Goal: Transaction & Acquisition: Purchase product/service

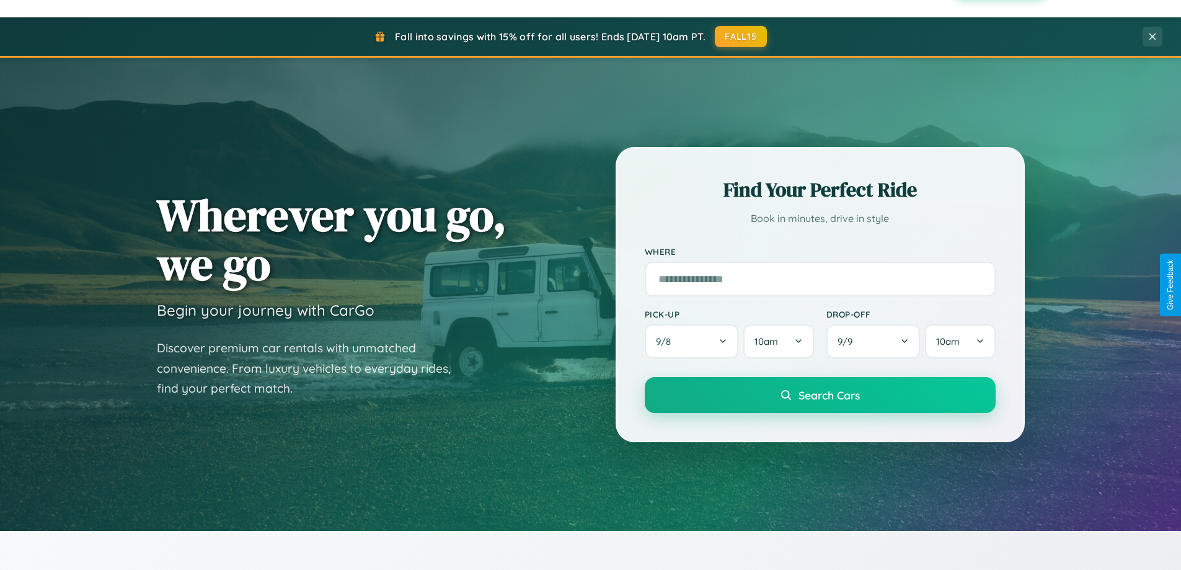
scroll to position [2386, 0]
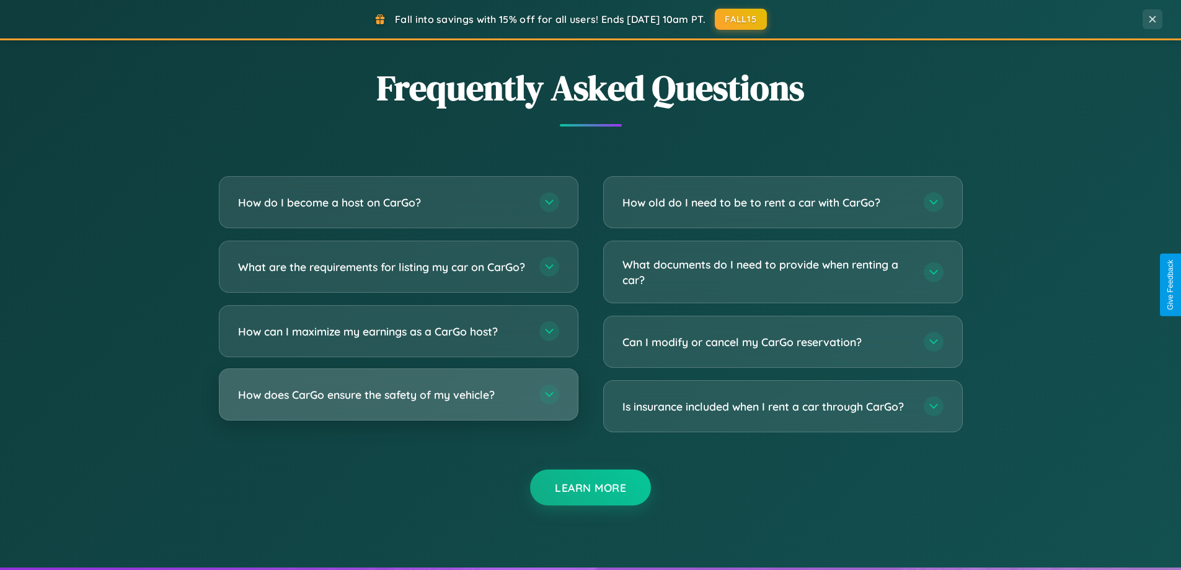
click at [398, 402] on h3 "How does CarGo ensure the safety of my vehicle?" at bounding box center [382, 395] width 289 height 16
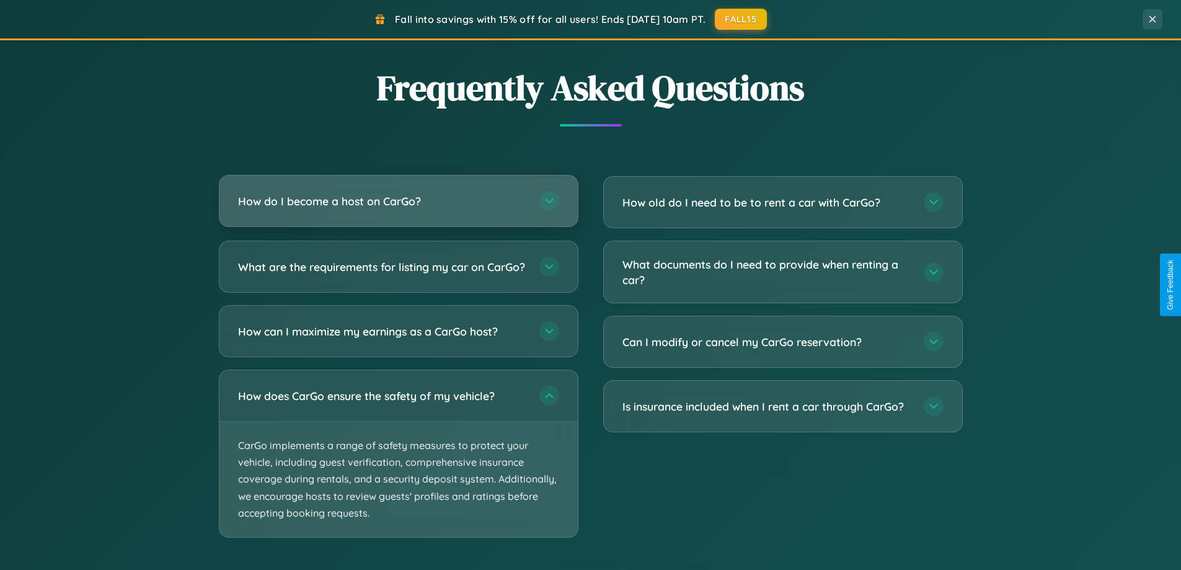
click at [398, 202] on h3 "How do I become a host on CarGo?" at bounding box center [382, 201] width 289 height 16
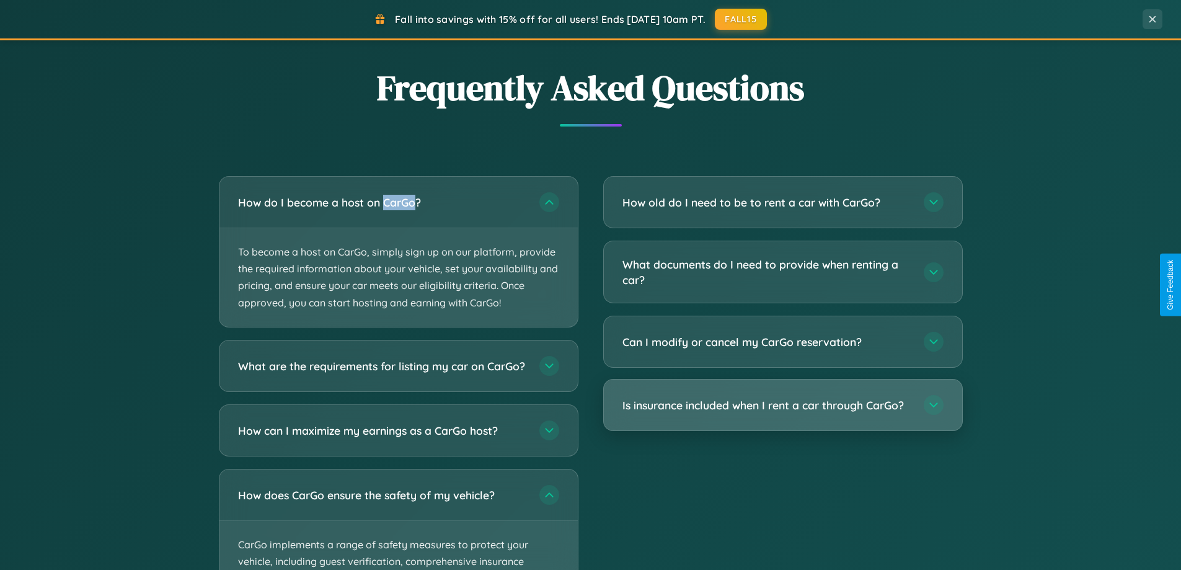
click at [783, 406] on h3 "Is insurance included when I rent a car through CarGo?" at bounding box center [767, 405] width 289 height 16
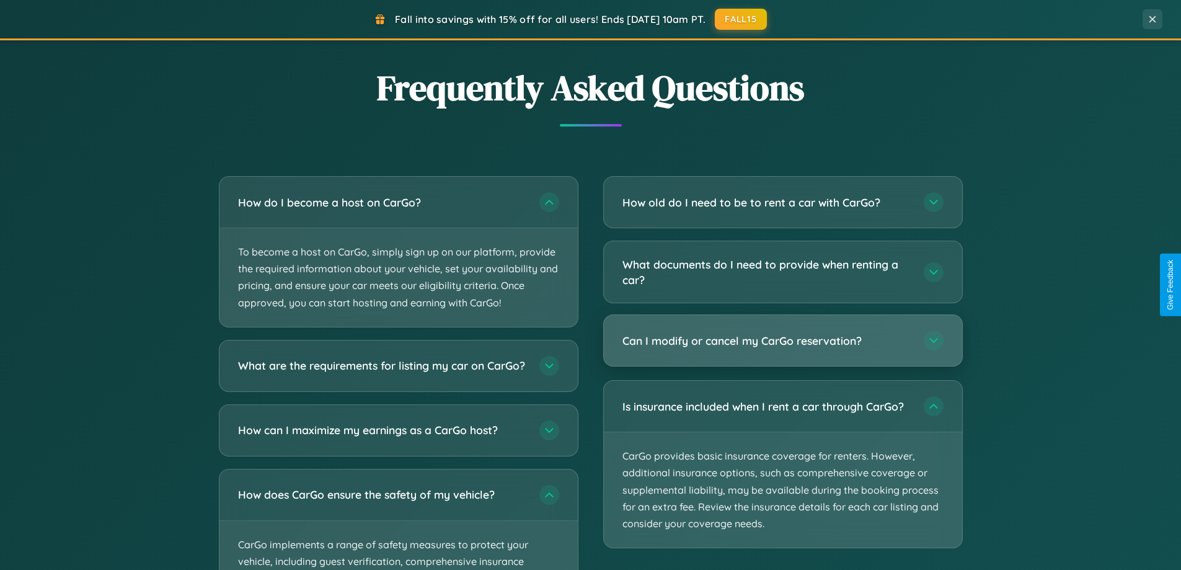
click at [783, 342] on h3 "Can I modify or cancel my CarGo reservation?" at bounding box center [767, 341] width 289 height 16
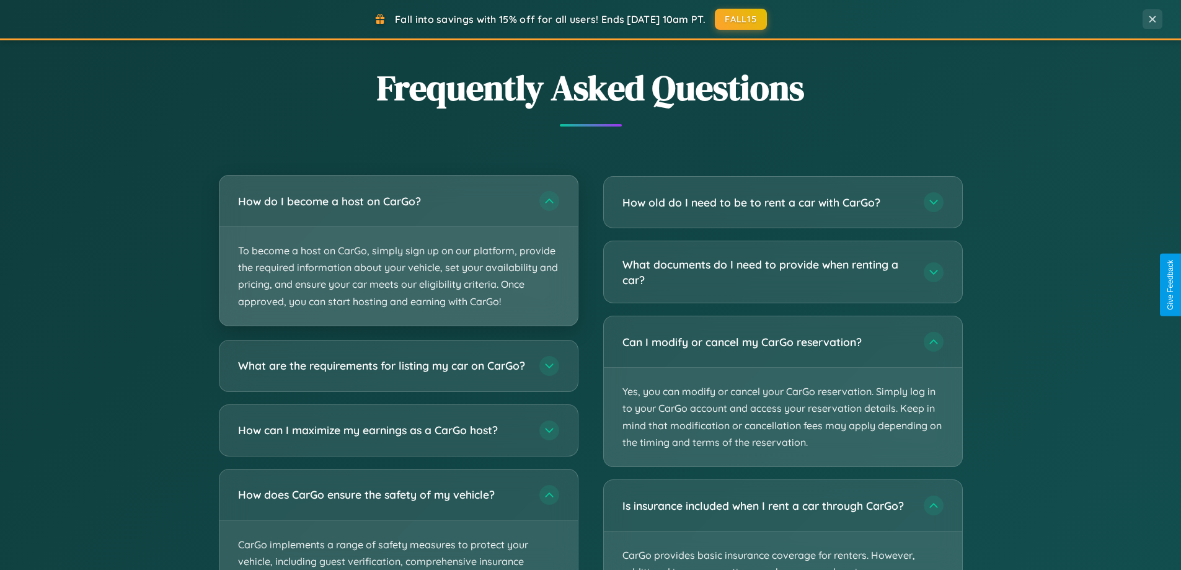
click at [398, 251] on p "To become a host on CarGo, simply sign up on our platform, provide the required…" at bounding box center [399, 276] width 358 height 99
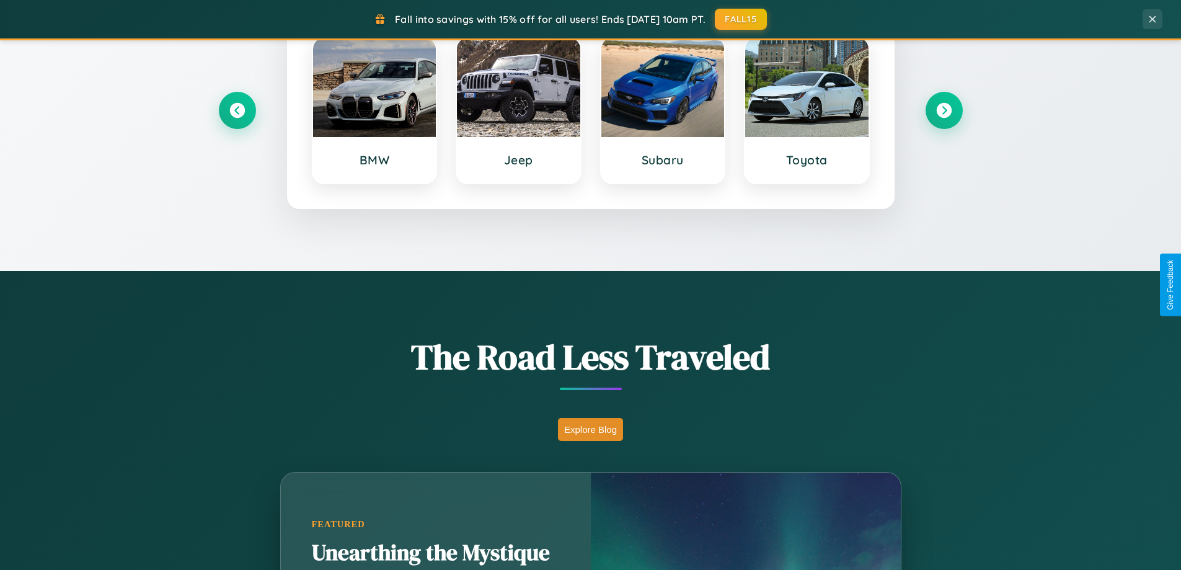
scroll to position [535, 0]
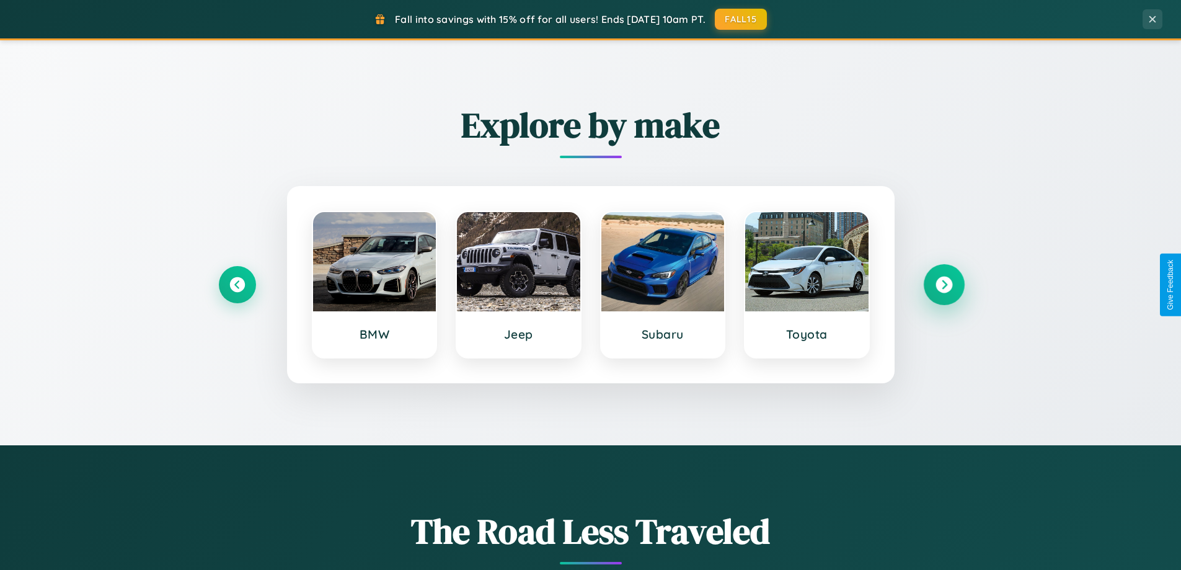
click at [944, 285] on icon at bounding box center [944, 285] width 17 height 17
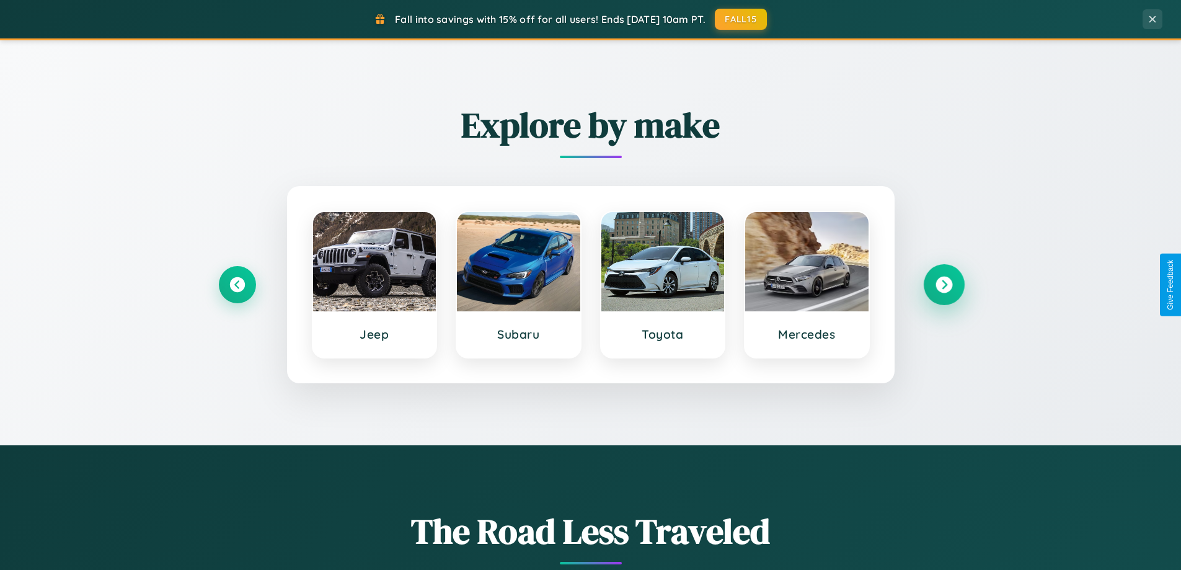
click at [944, 285] on icon at bounding box center [944, 285] width 17 height 17
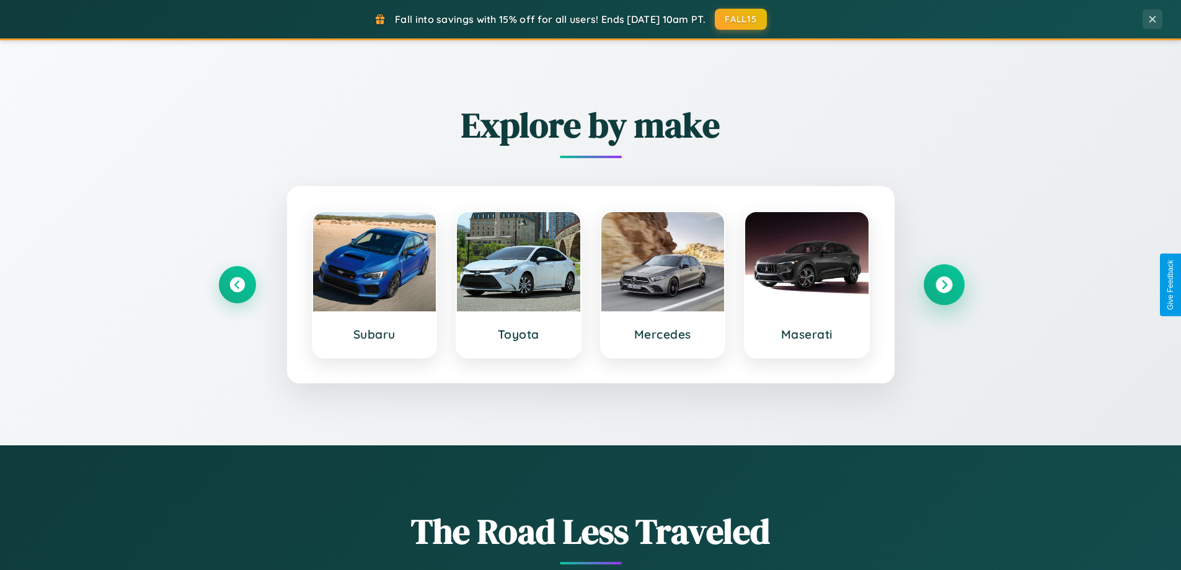
click at [944, 285] on icon at bounding box center [944, 285] width 17 height 17
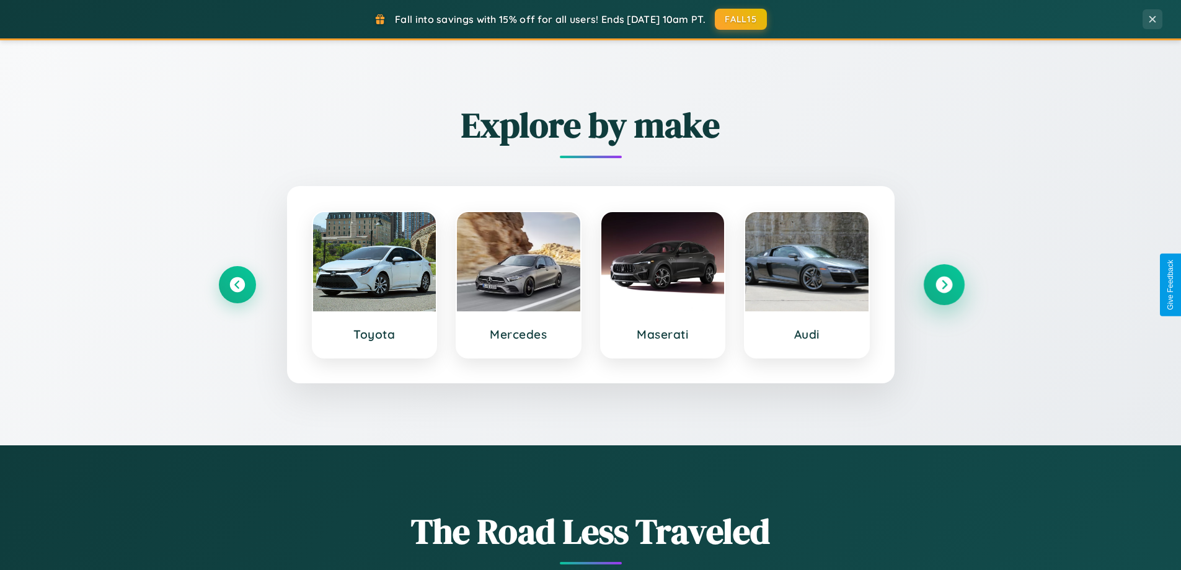
click at [944, 285] on icon at bounding box center [944, 285] width 17 height 17
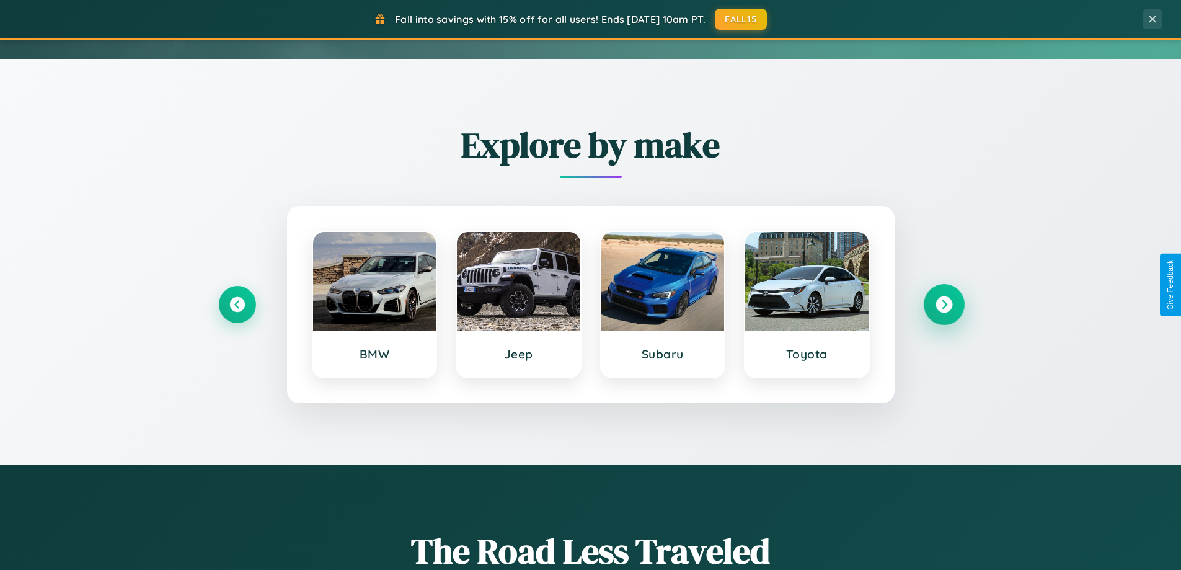
scroll to position [0, 0]
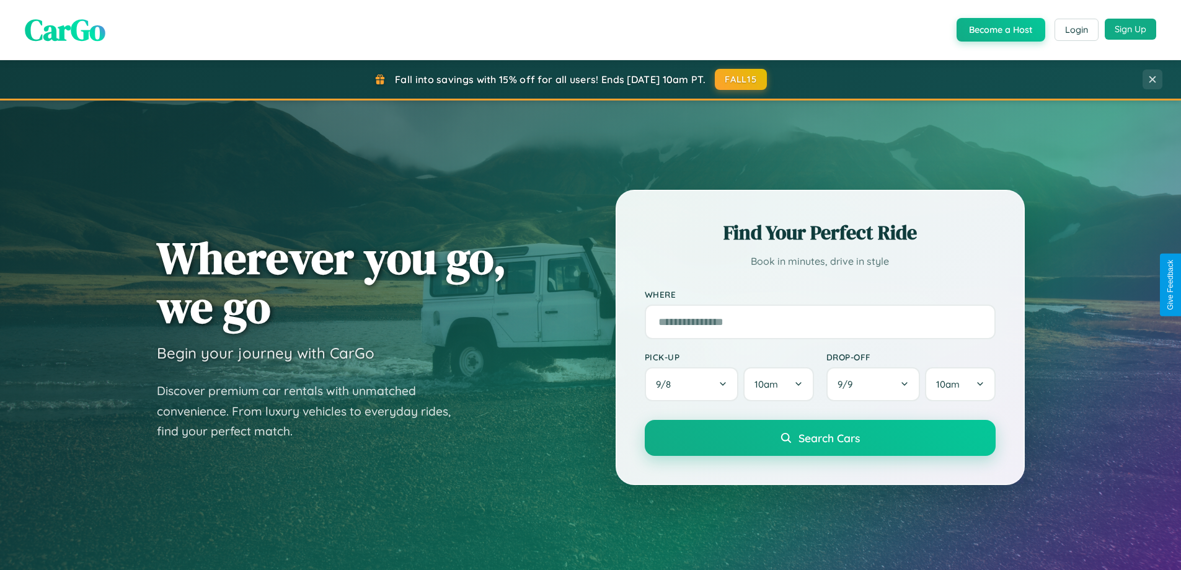
click at [1130, 29] on button "Sign Up" at bounding box center [1130, 29] width 51 height 21
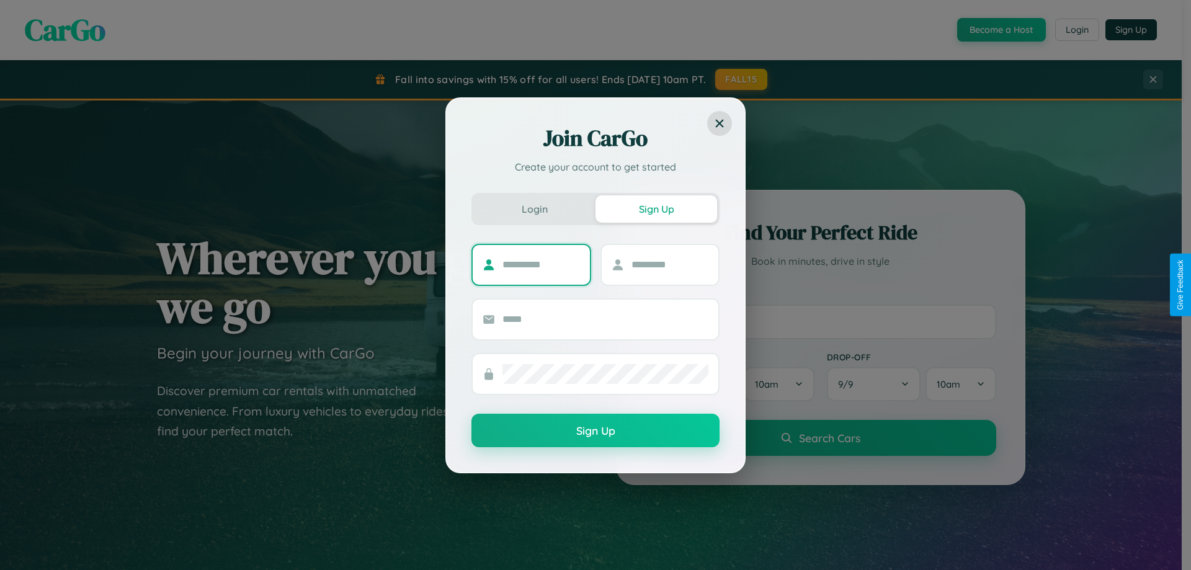
click at [541, 264] on input "text" at bounding box center [541, 265] width 78 height 20
type input "*******"
click at [669, 264] on input "text" at bounding box center [670, 265] width 78 height 20
type input "******"
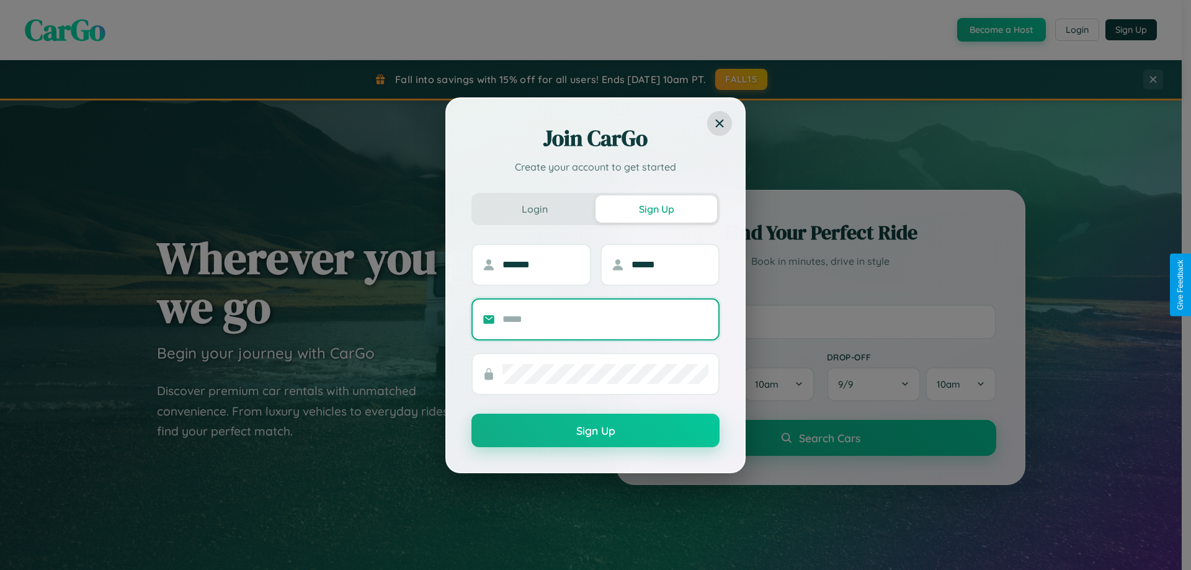
click at [605, 319] on input "text" at bounding box center [605, 319] width 206 height 20
type input "**********"
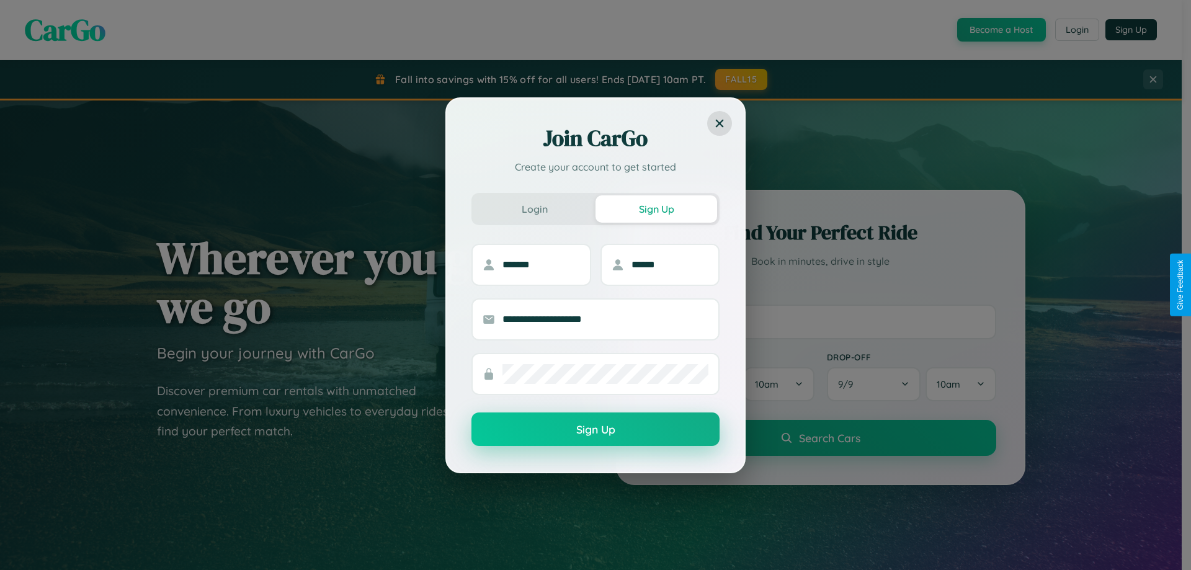
click at [595, 429] on button "Sign Up" at bounding box center [595, 428] width 248 height 33
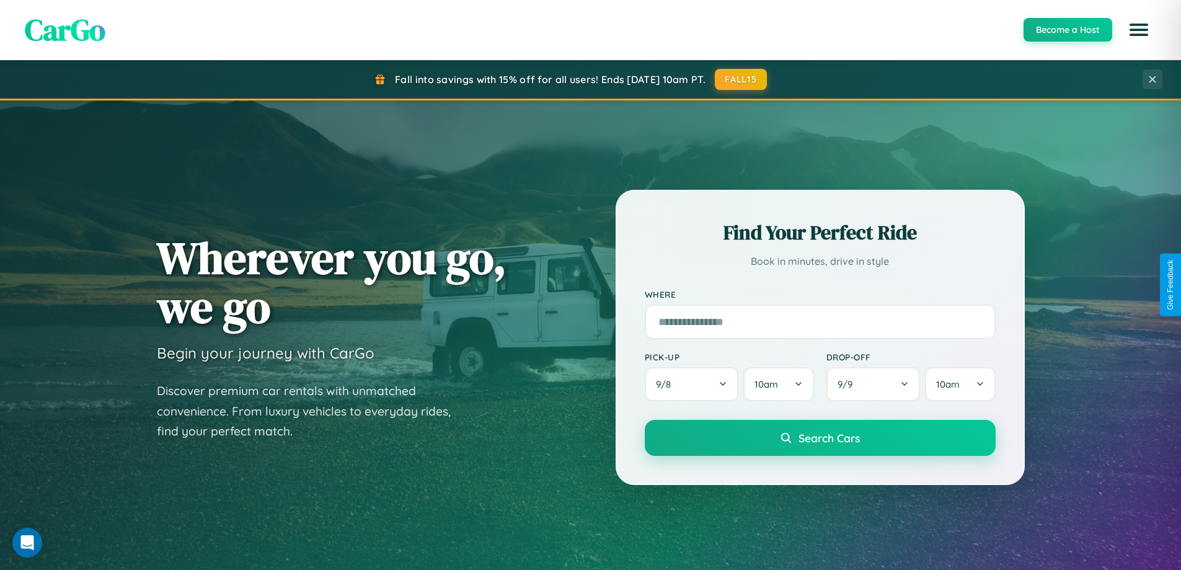
scroll to position [37, 0]
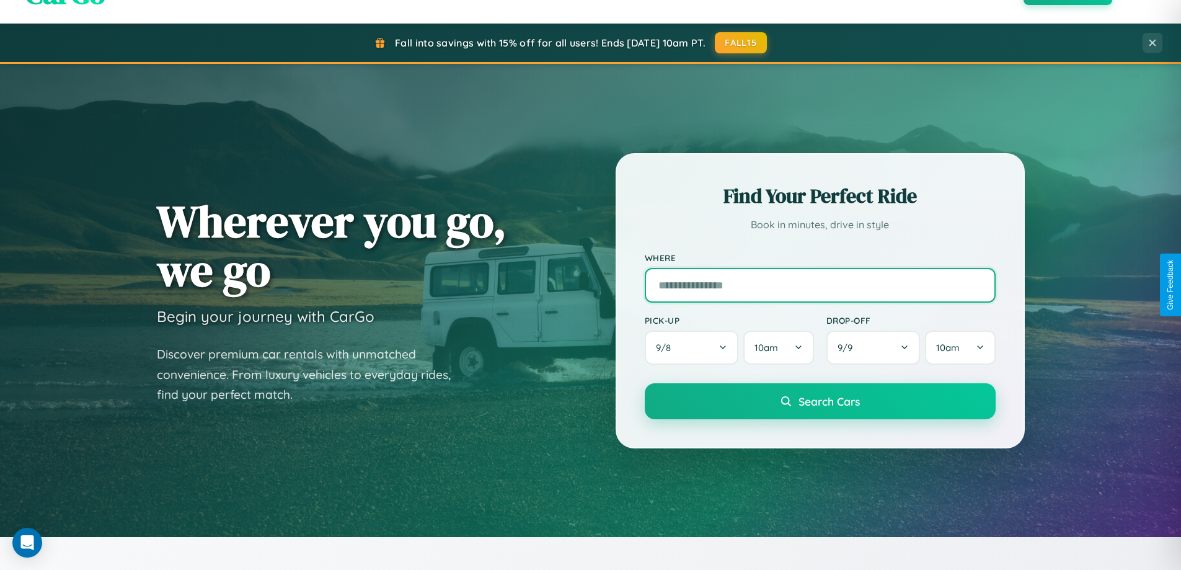
click at [820, 285] on input "text" at bounding box center [820, 285] width 351 height 35
type input "*********"
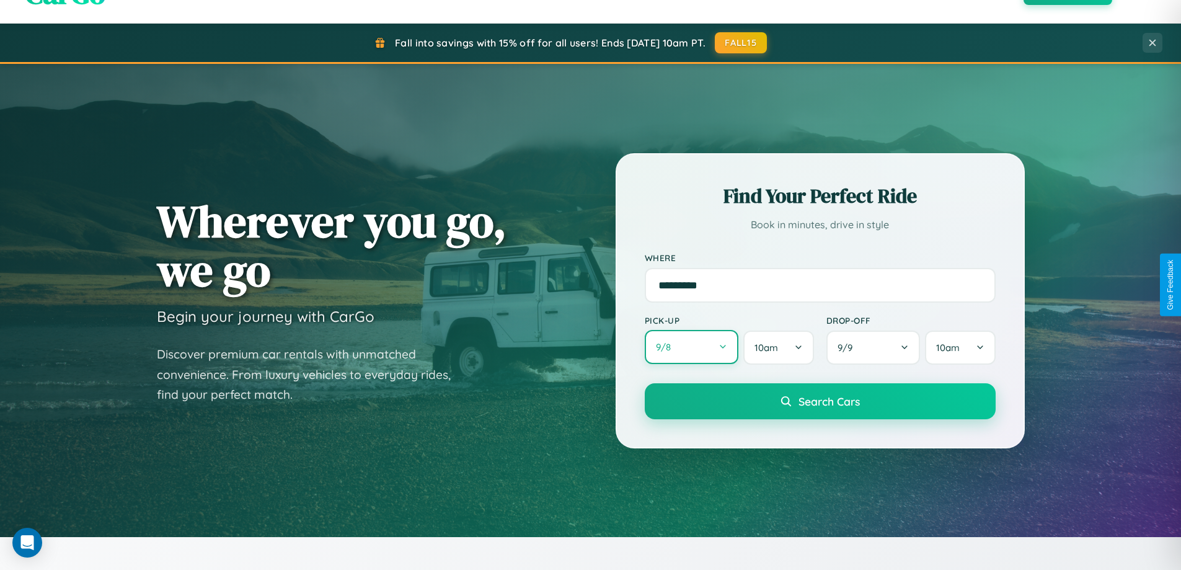
click at [691, 347] on button "9 / 8" at bounding box center [692, 347] width 94 height 34
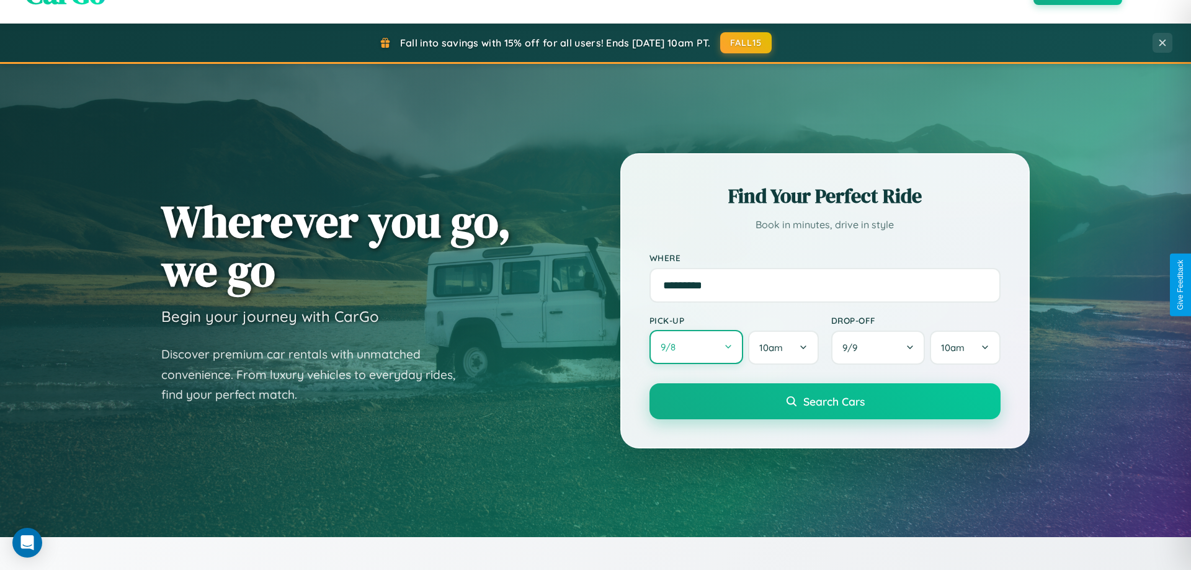
select select "*"
select select "****"
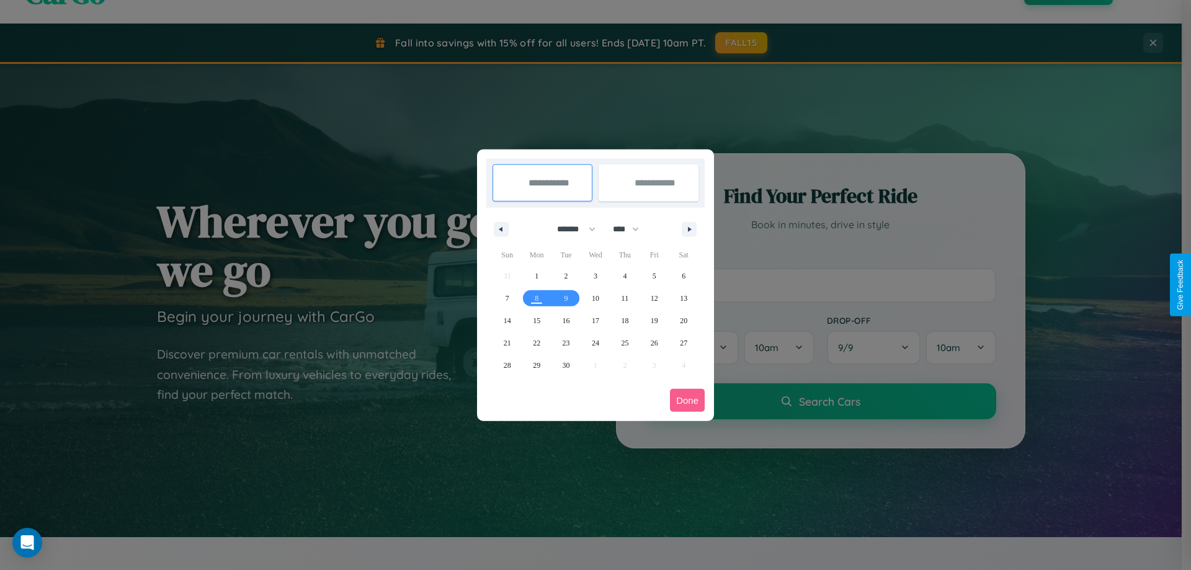
drag, startPoint x: 570, startPoint y: 229, endPoint x: 595, endPoint y: 249, distance: 31.8
click at [570, 229] on select "******* ******** ***** ***** *** **** **** ****** ********* ******* ******** **…" at bounding box center [574, 229] width 53 height 20
select select "*"
click at [536, 365] on span "27" at bounding box center [536, 365] width 7 height 22
type input "**********"
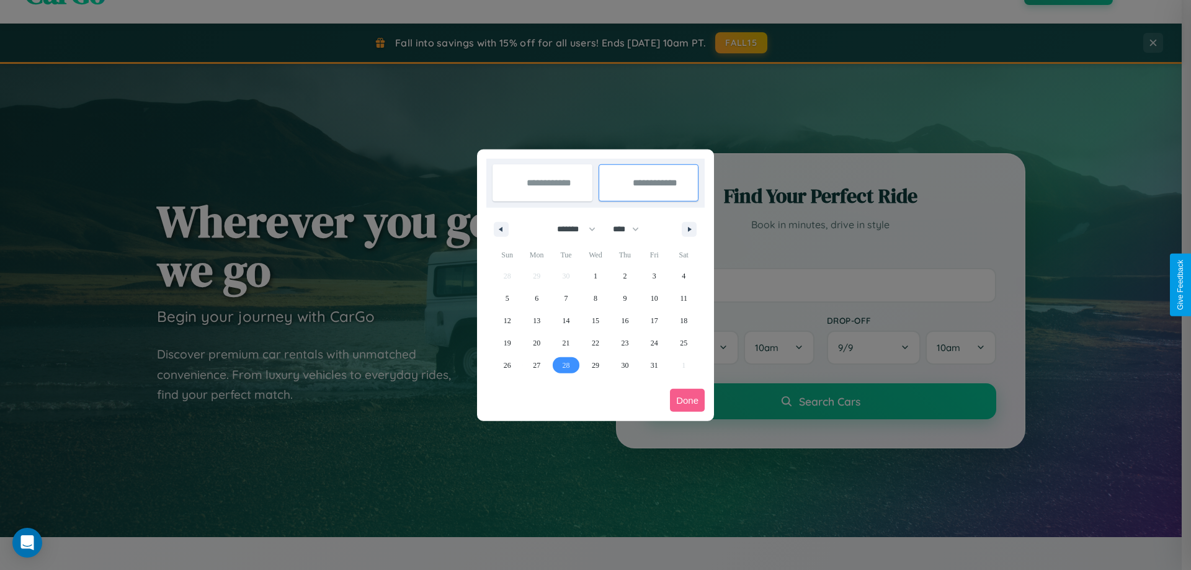
click at [566, 365] on span "28" at bounding box center [565, 365] width 7 height 22
type input "**********"
click at [687, 400] on button "Done" at bounding box center [687, 400] width 35 height 23
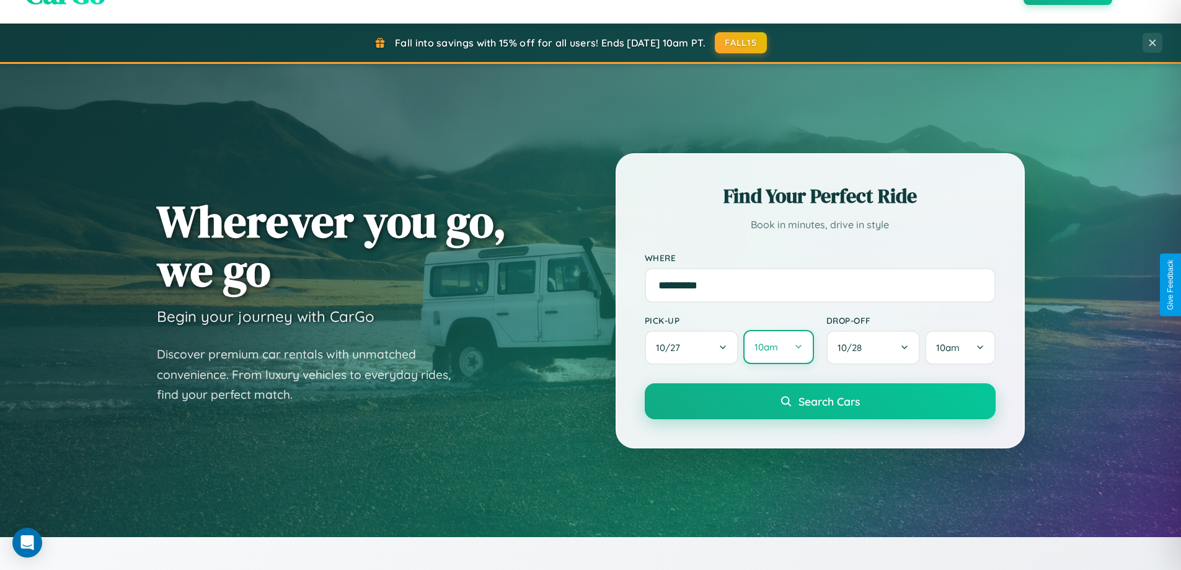
click at [778, 347] on button "10am" at bounding box center [778, 347] width 70 height 34
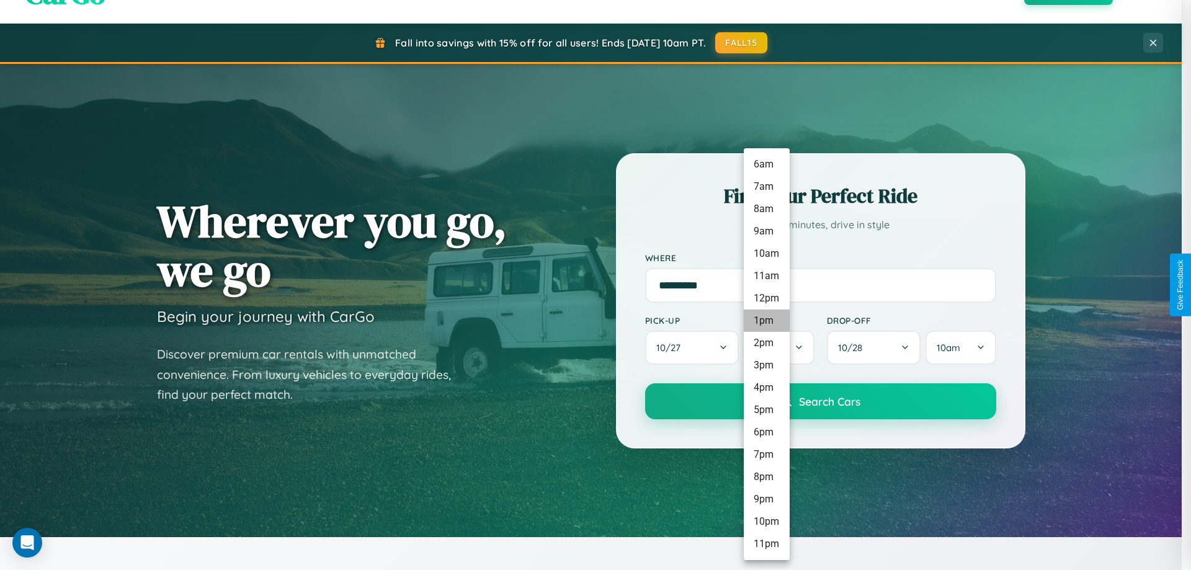
click at [766, 321] on li "1pm" at bounding box center [766, 320] width 46 height 22
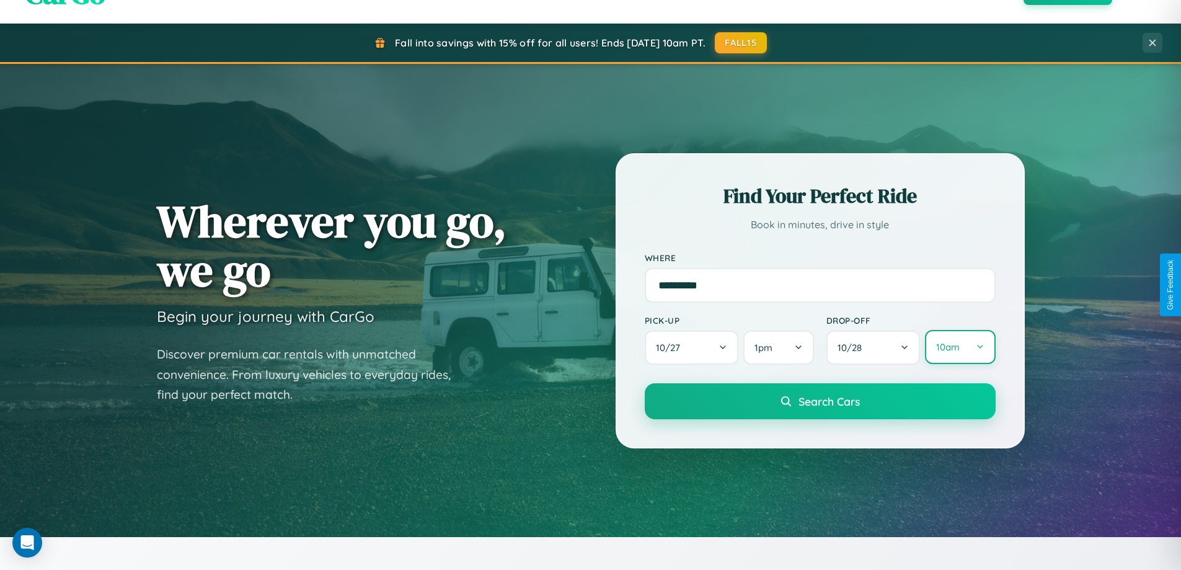
click at [960, 347] on button "10am" at bounding box center [960, 347] width 70 height 34
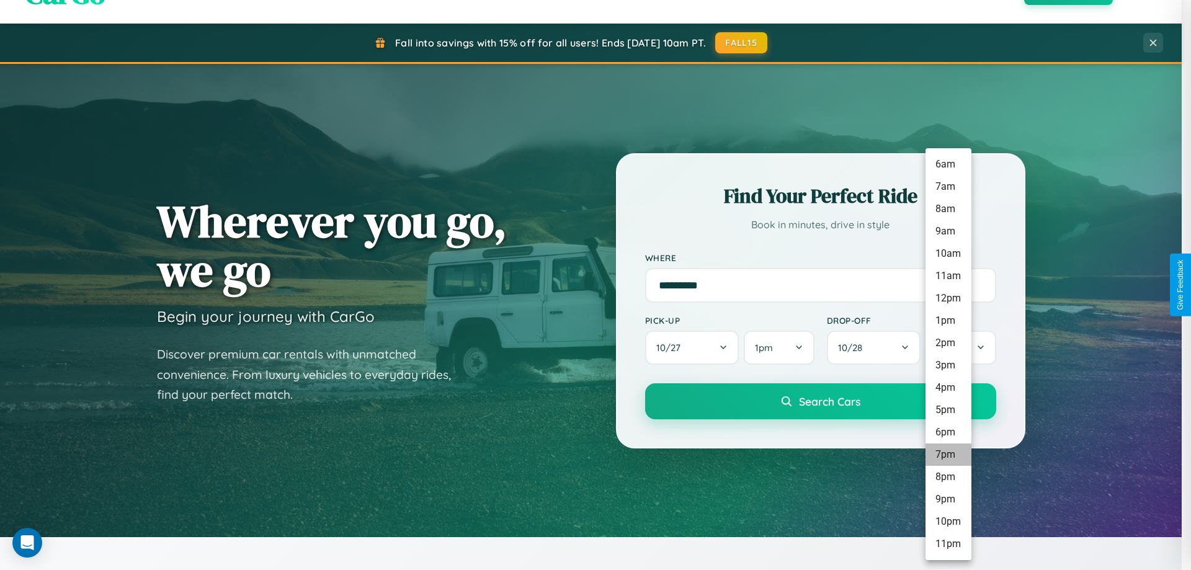
click at [948, 455] on li "7pm" at bounding box center [948, 454] width 46 height 22
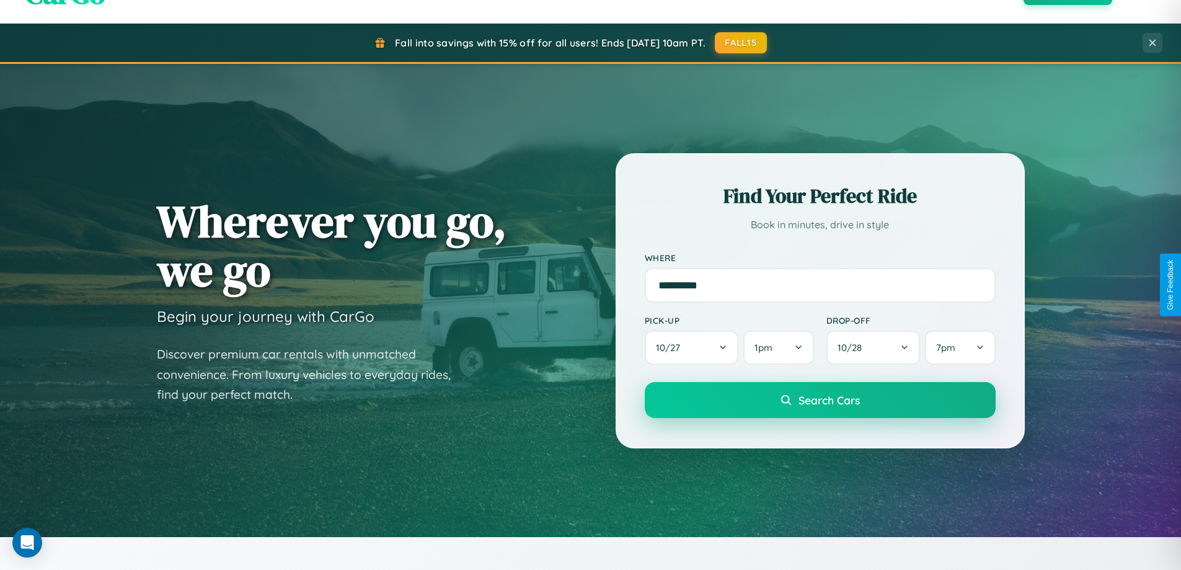
click at [820, 401] on span "Search Cars" at bounding box center [829, 400] width 61 height 14
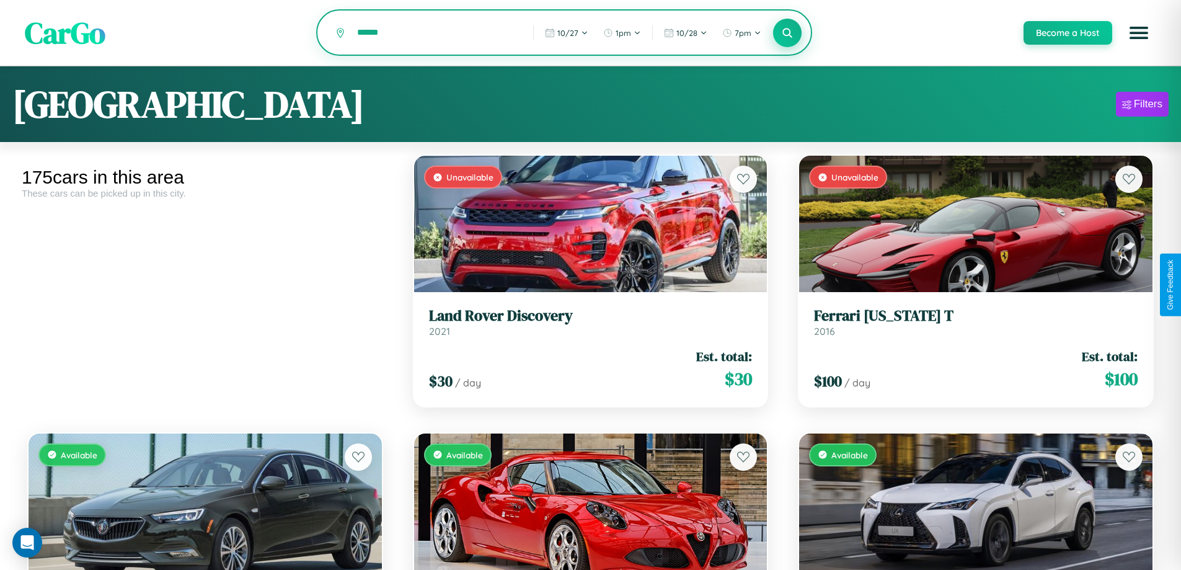
type input "******"
click at [787, 33] on icon at bounding box center [788, 33] width 12 height 12
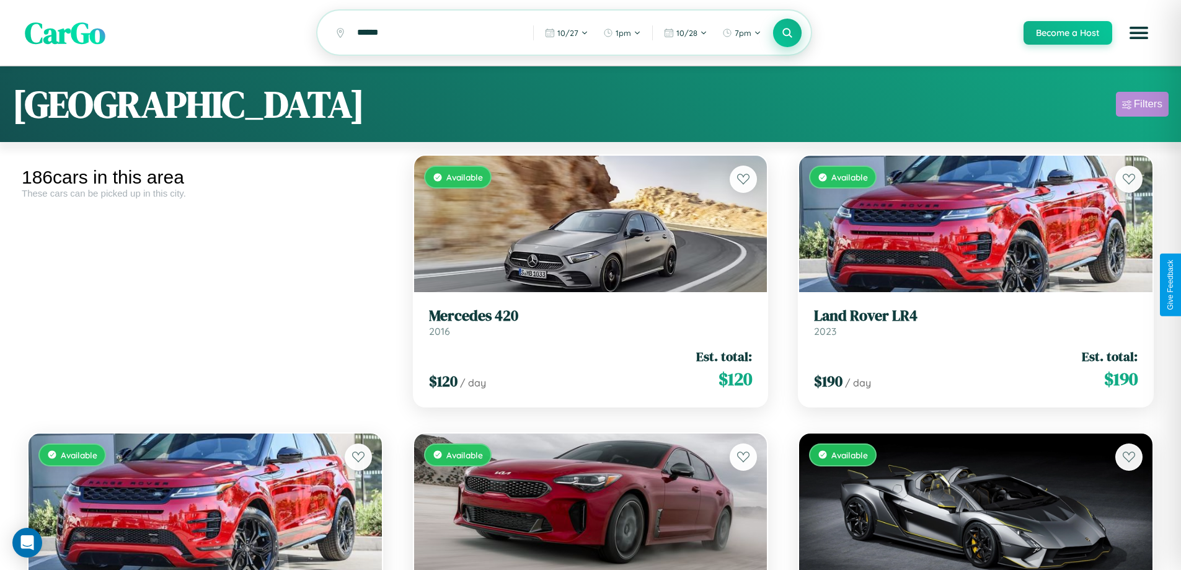
click at [1142, 106] on div "Filters" at bounding box center [1148, 104] width 29 height 12
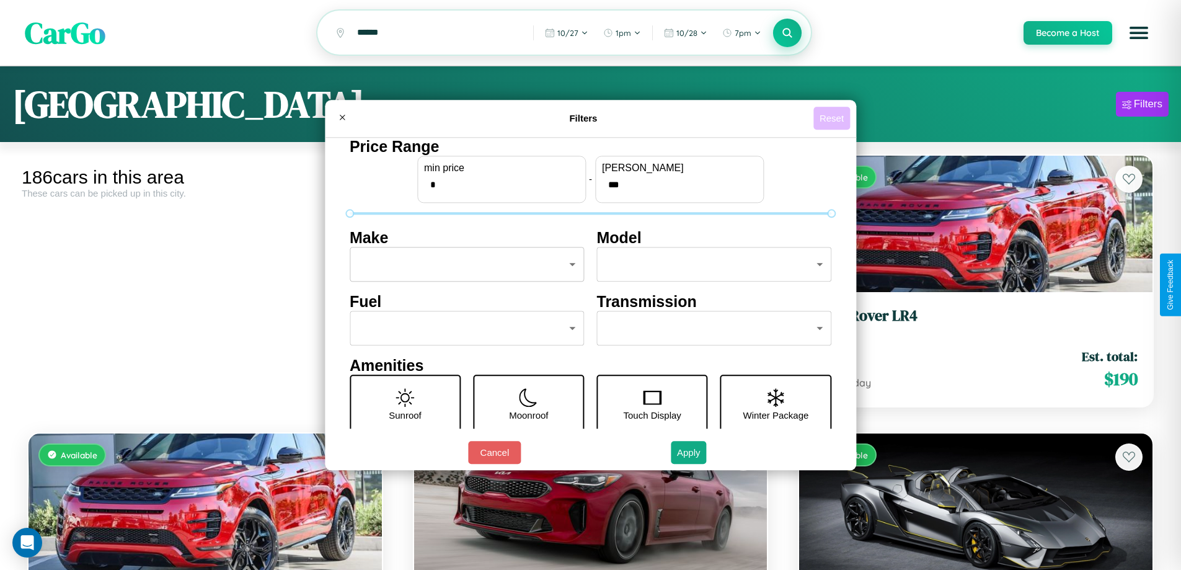
click at [833, 118] on button "Reset" at bounding box center [832, 118] width 37 height 23
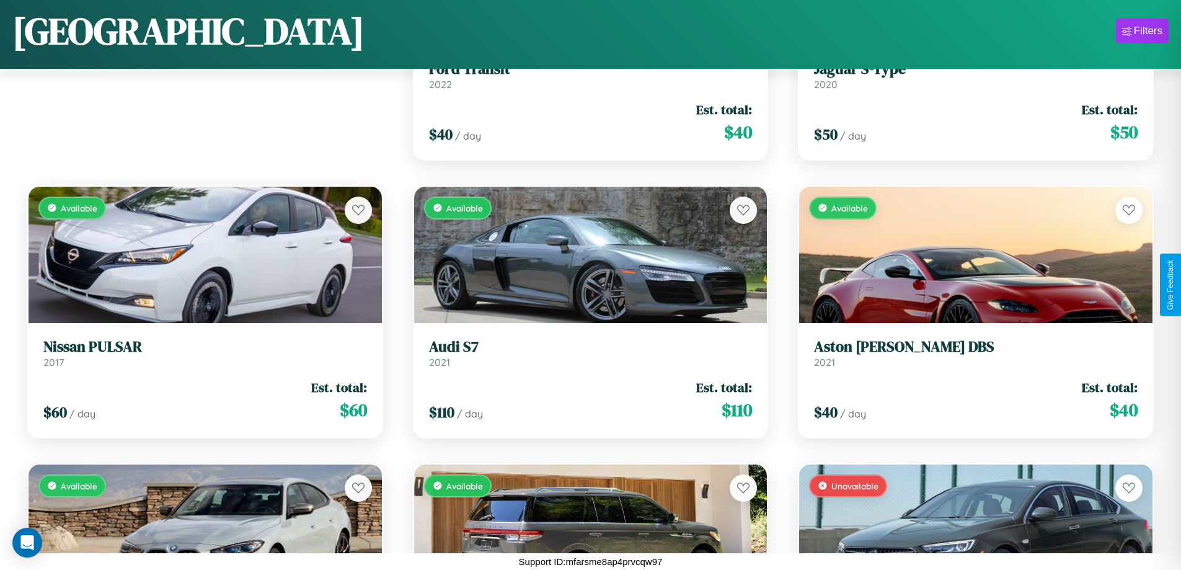
scroll to position [174, 0]
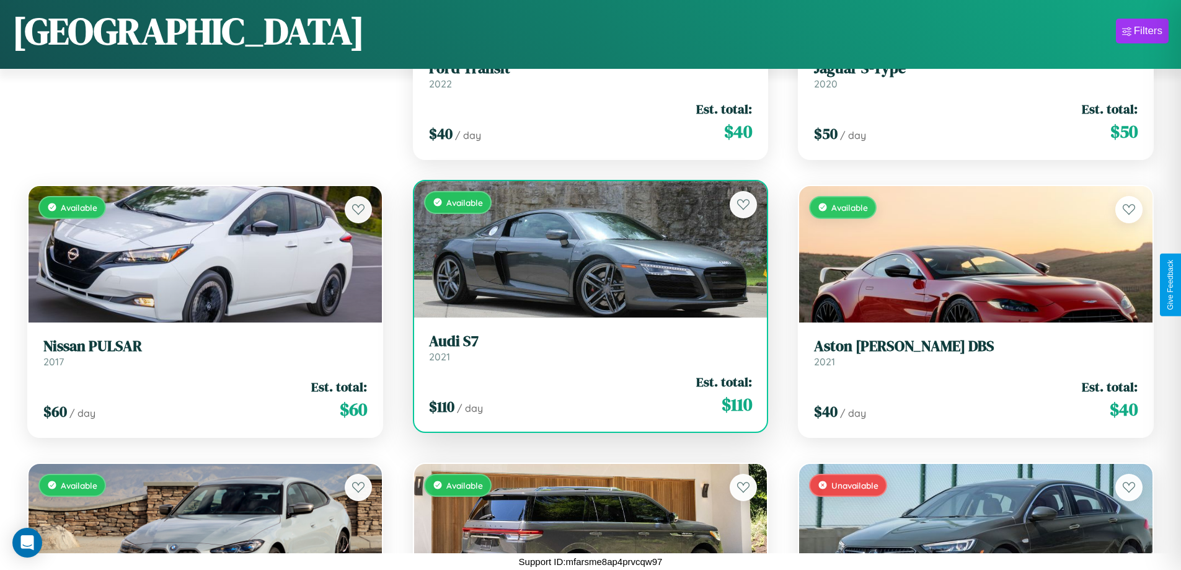
click at [585, 350] on link "Audi S7 2021" at bounding box center [591, 347] width 324 height 30
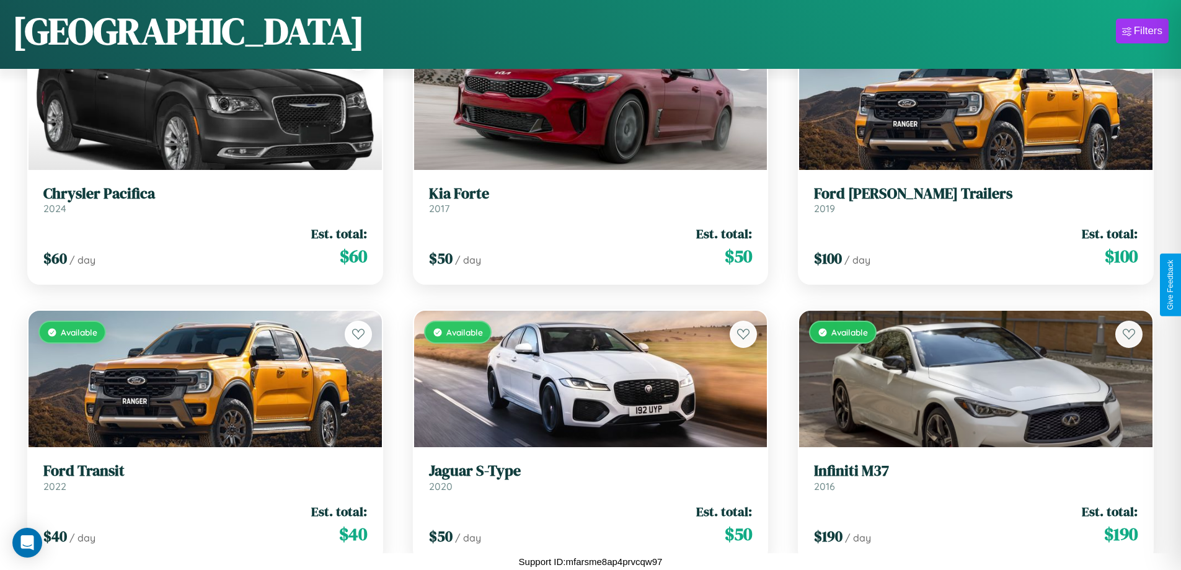
scroll to position [10726, 0]
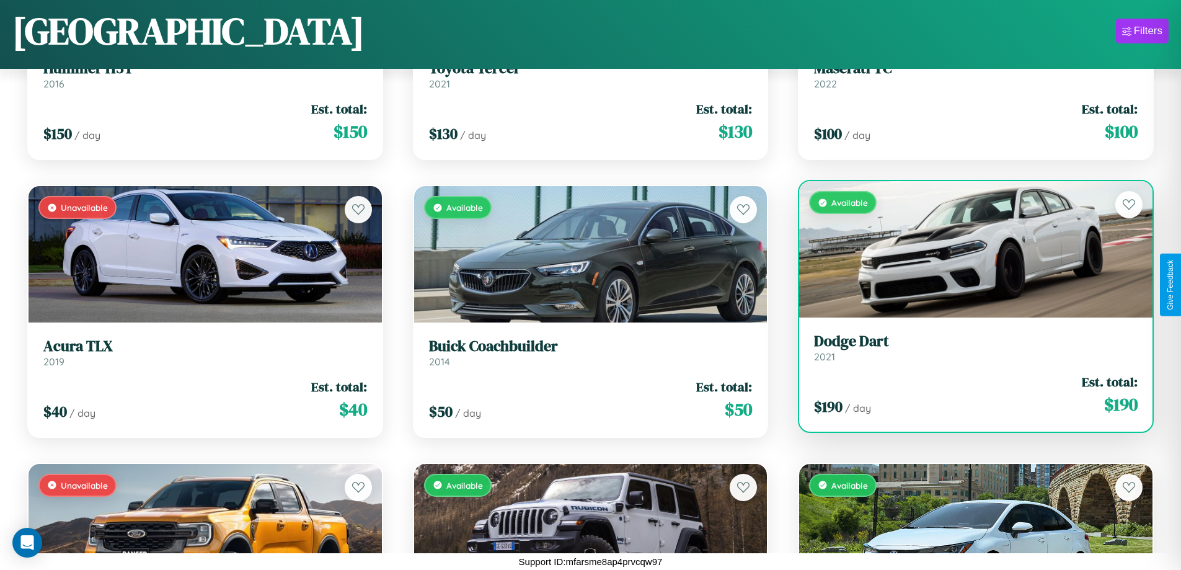
click at [968, 249] on div "Available" at bounding box center [975, 249] width 353 height 136
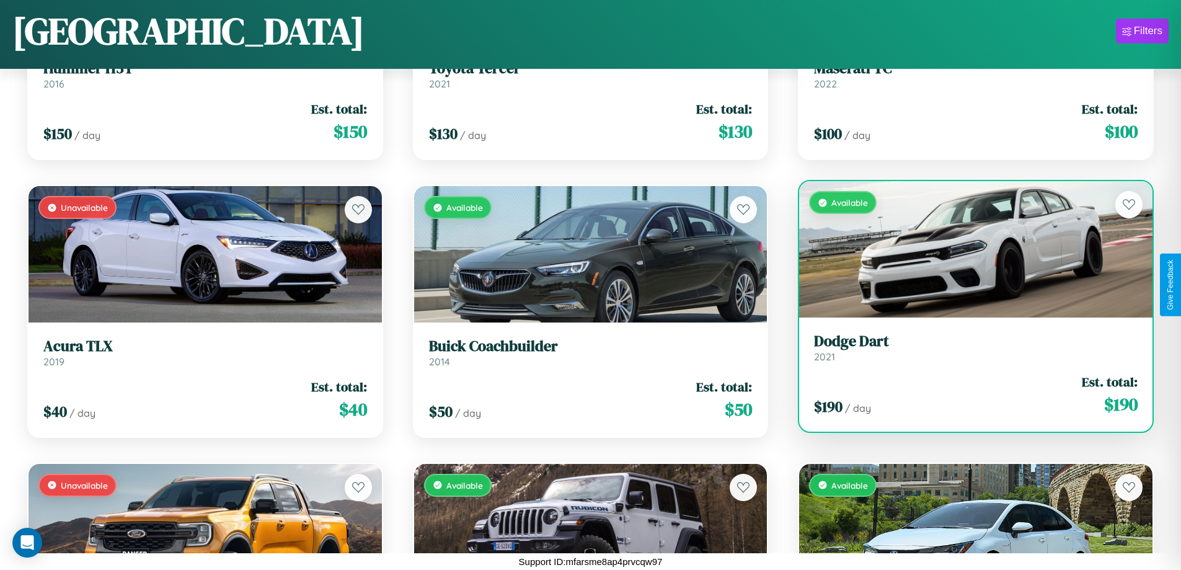
click at [968, 249] on div "Available" at bounding box center [975, 249] width 353 height 136
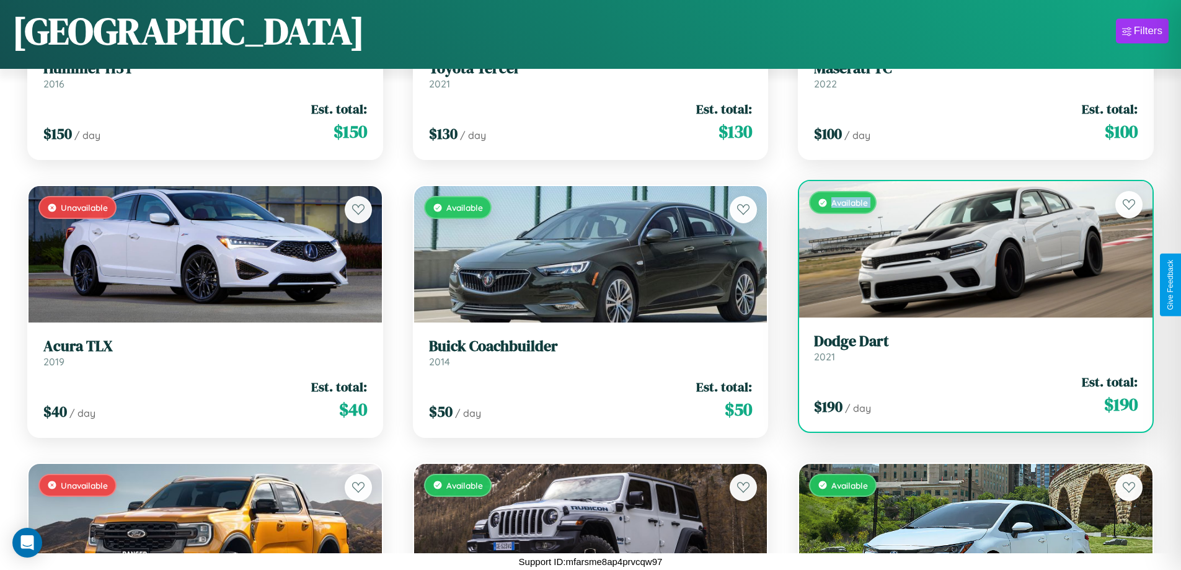
click at [968, 249] on div "Available" at bounding box center [975, 249] width 353 height 136
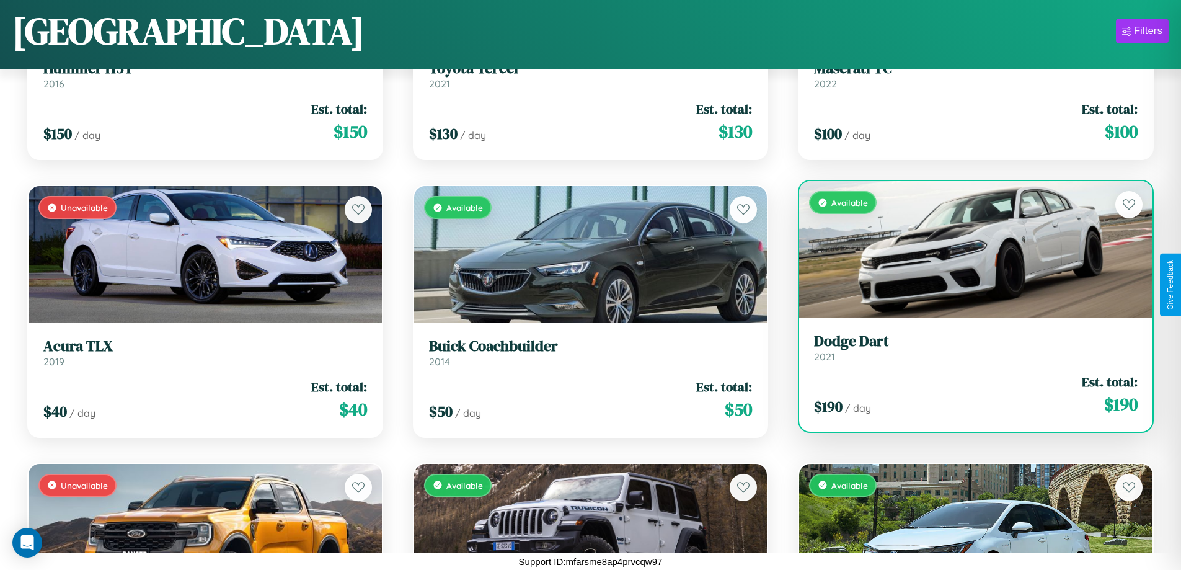
click at [968, 249] on div "Available" at bounding box center [975, 249] width 353 height 136
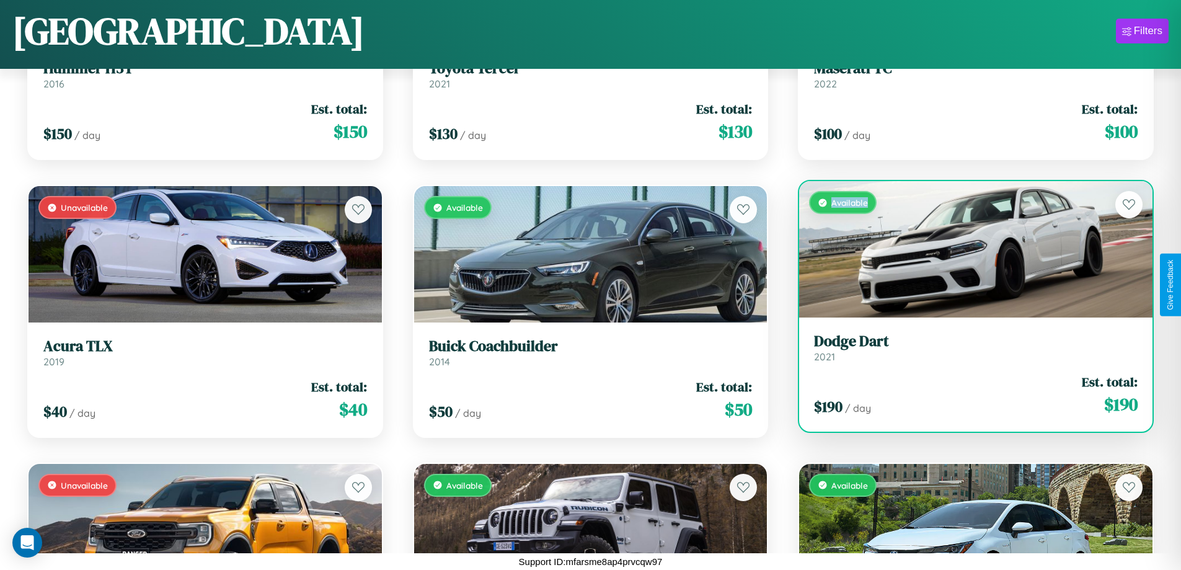
click at [968, 249] on div "Available" at bounding box center [975, 249] width 353 height 136
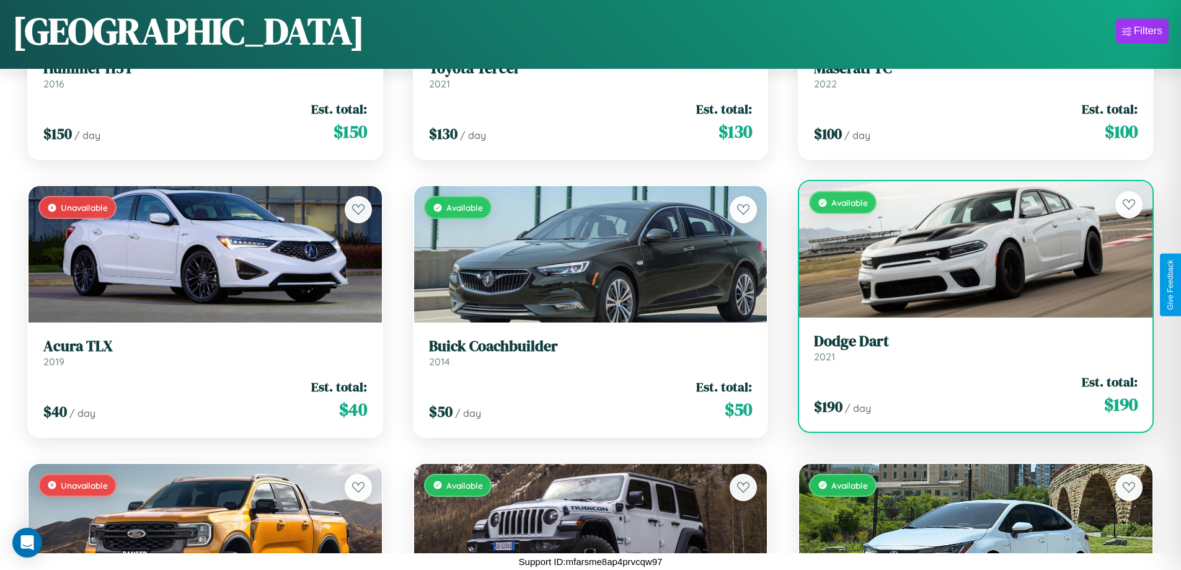
click at [968, 347] on h3 "Dodge Dart" at bounding box center [976, 341] width 324 height 18
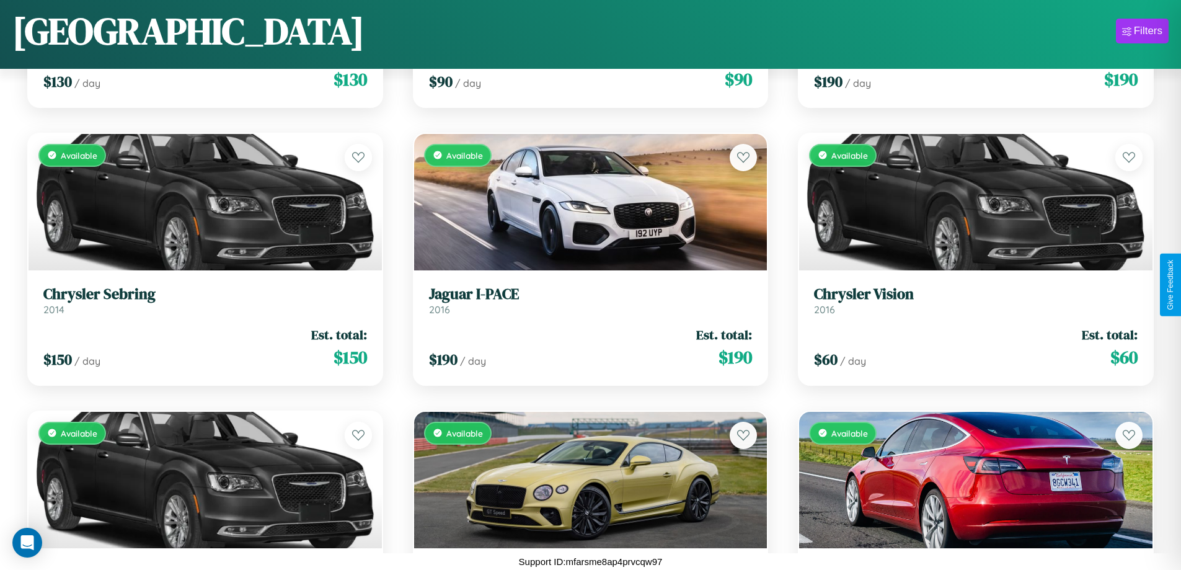
scroll to position [15724, 0]
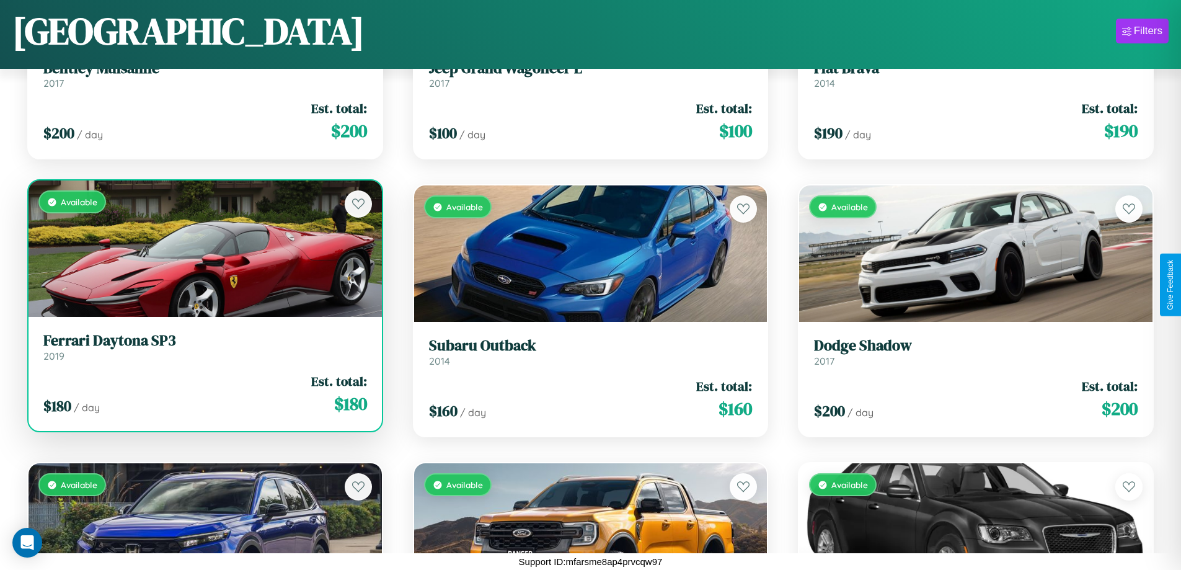
click at [203, 352] on link "Ferrari Daytona SP3 2019" at bounding box center [205, 347] width 324 height 30
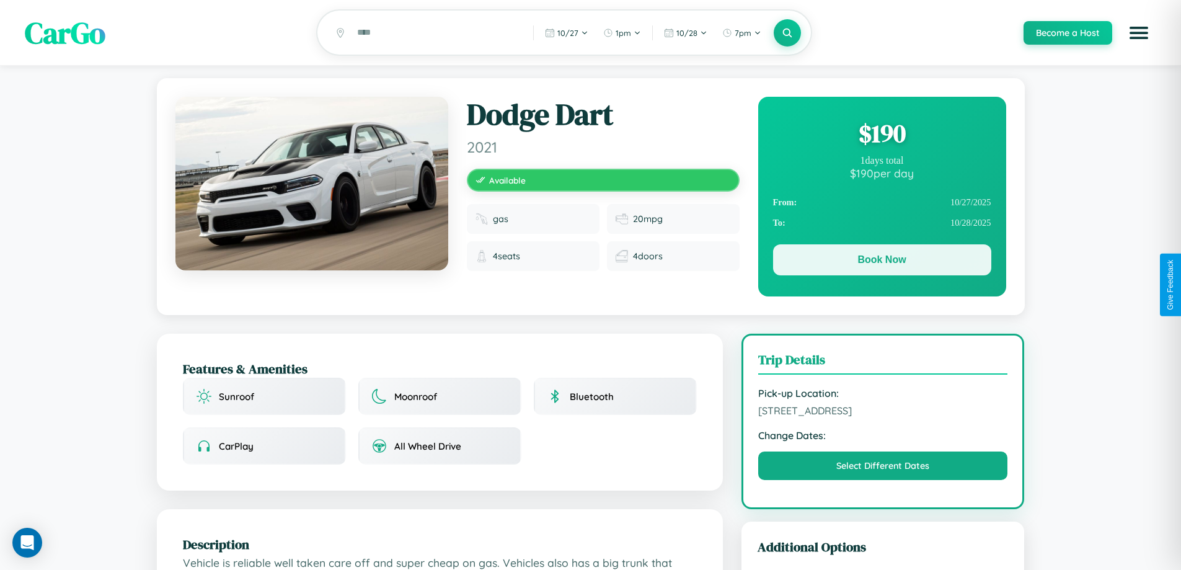
click at [882, 262] on button "Book Now" at bounding box center [882, 259] width 218 height 31
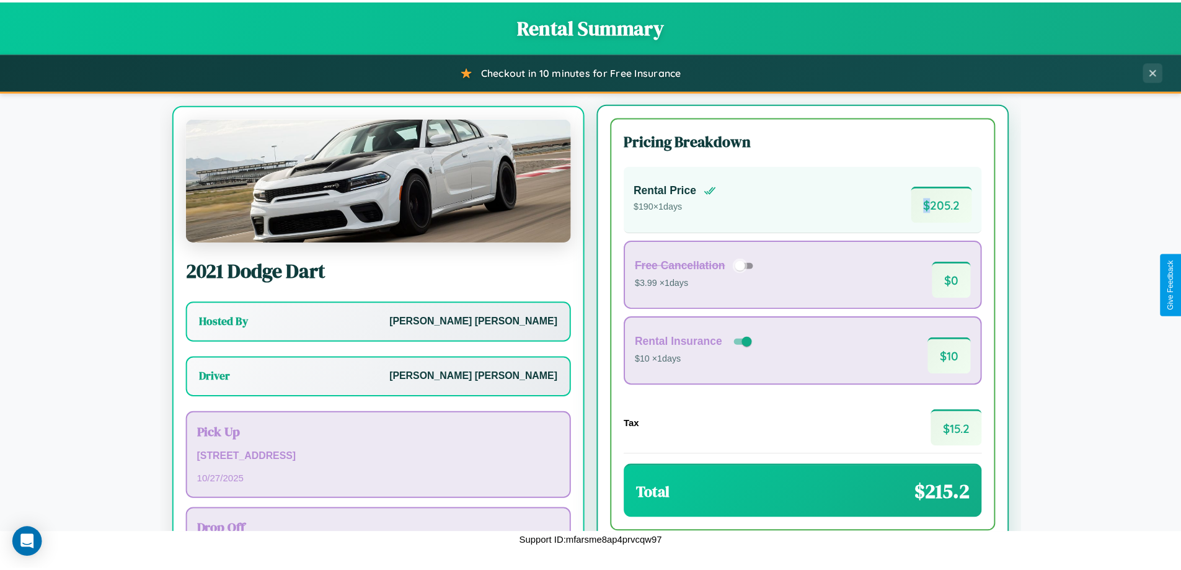
scroll to position [58, 0]
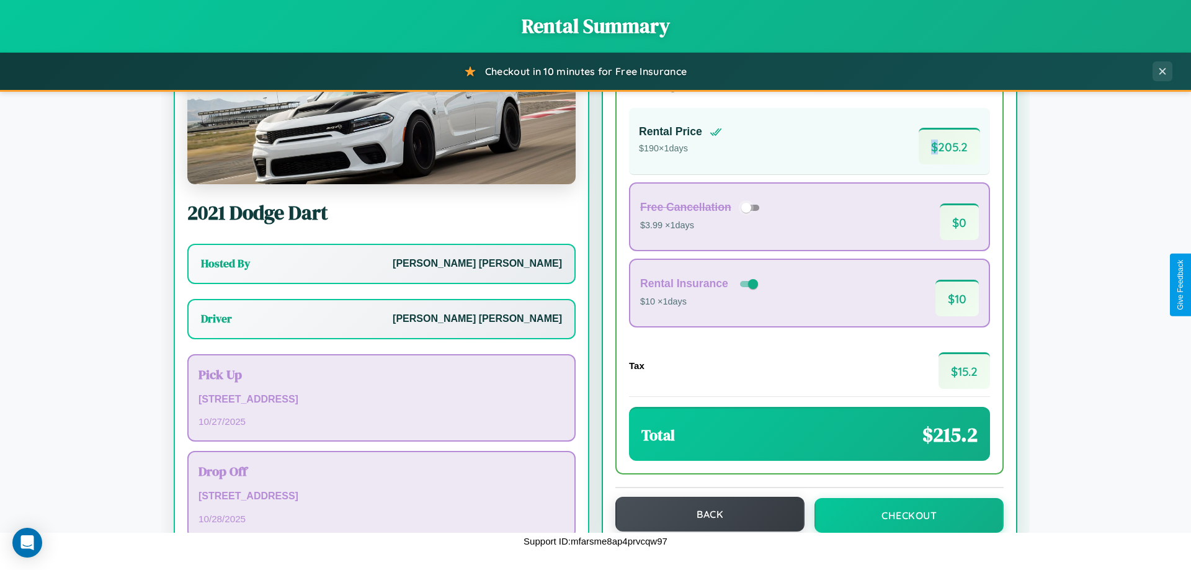
click at [704, 514] on button "Back" at bounding box center [709, 514] width 189 height 35
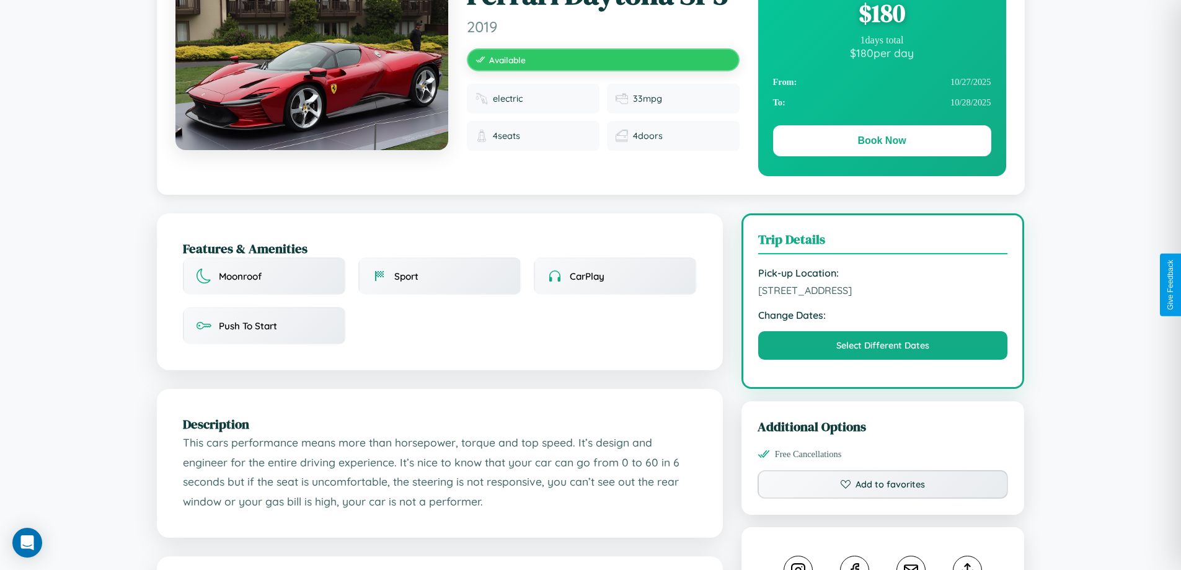
scroll to position [128, 0]
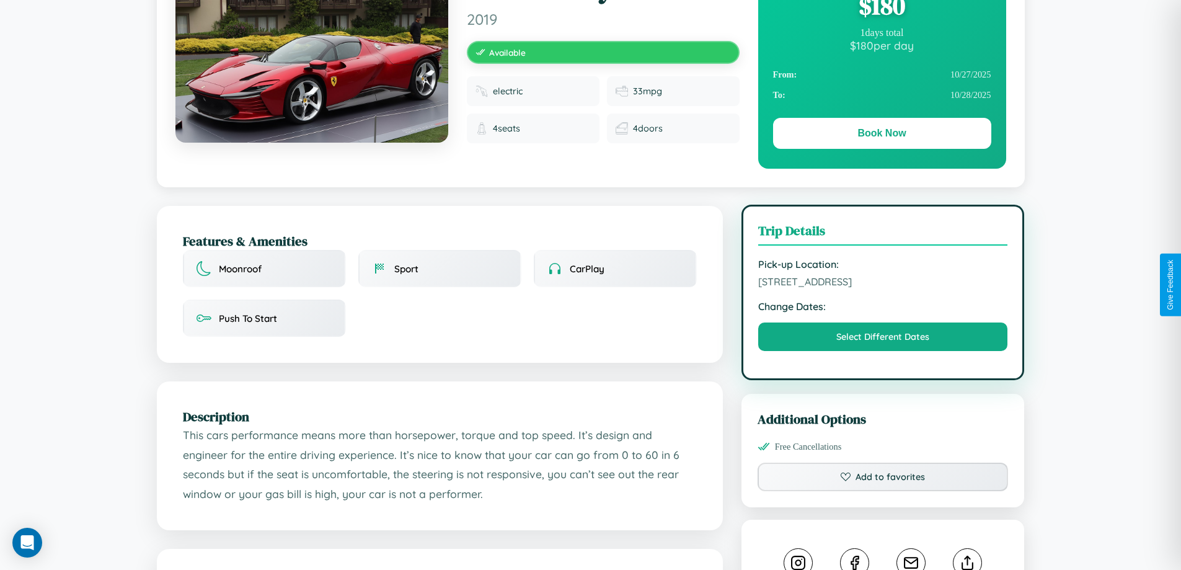
click at [883, 283] on span "9449 Third Street Mumbai Maharashtra 44809 India" at bounding box center [883, 281] width 250 height 12
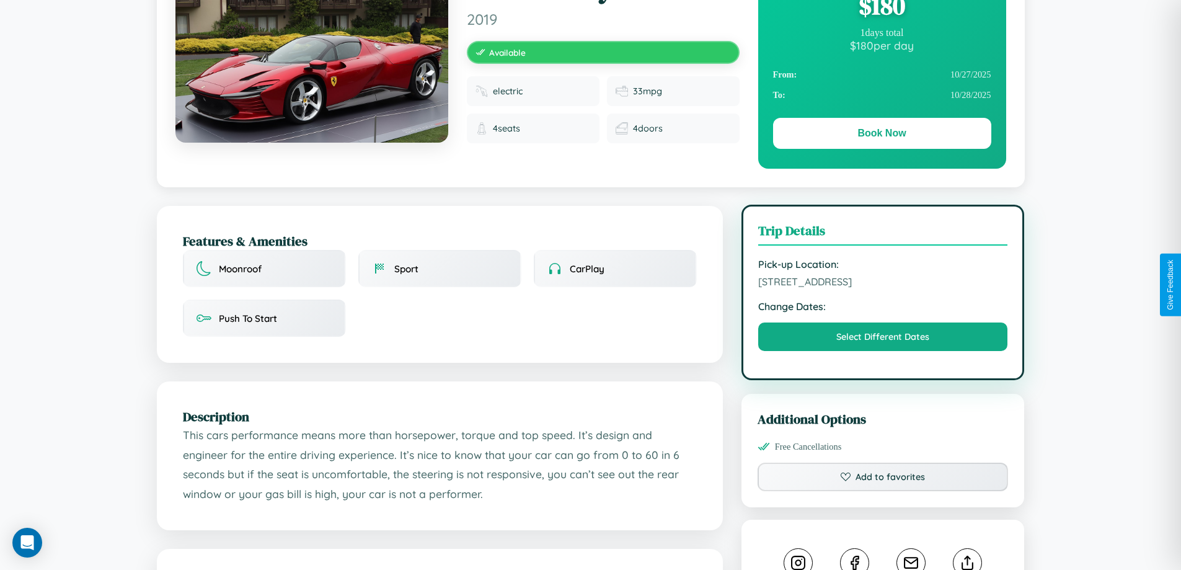
click at [883, 283] on span "9449 Third Street Mumbai Maharashtra 44809 India" at bounding box center [883, 281] width 250 height 12
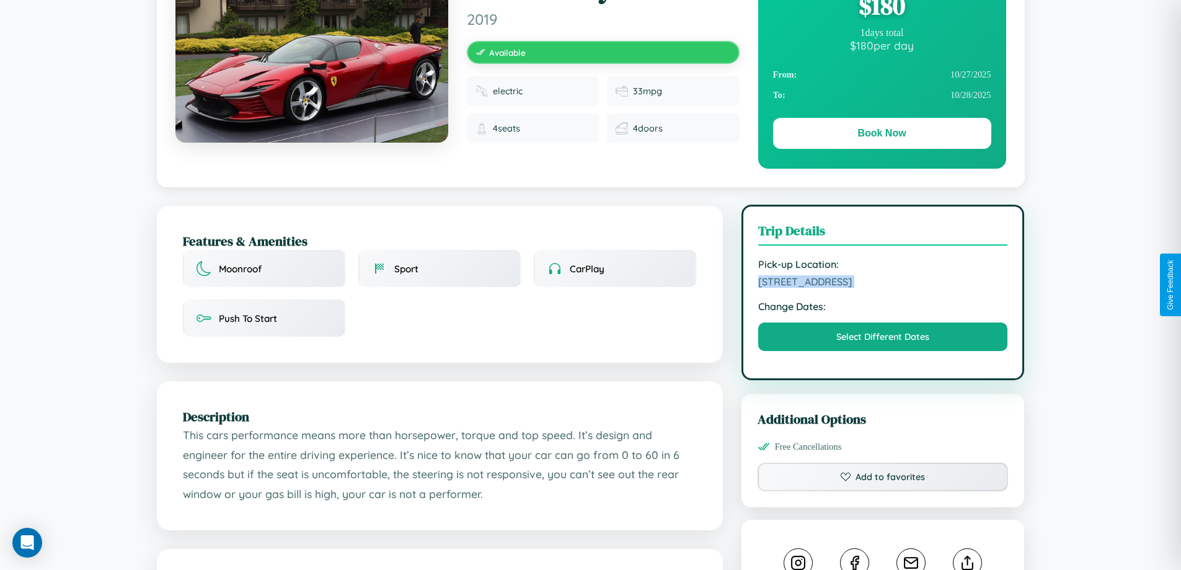
click at [883, 283] on span "9449 Third Street Mumbai Maharashtra 44809 India" at bounding box center [883, 281] width 250 height 12
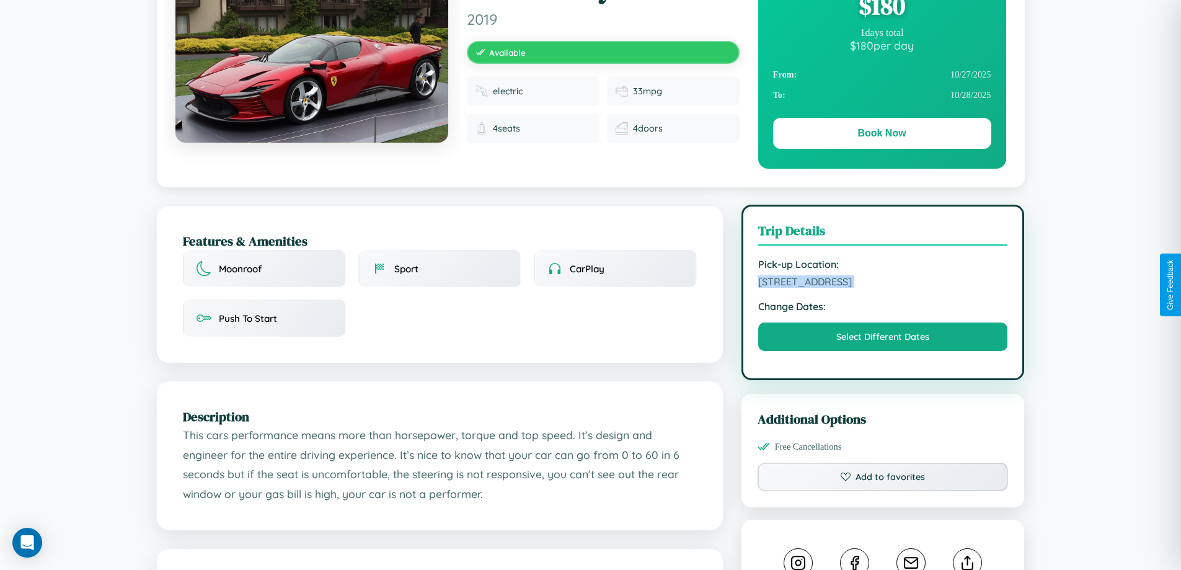
click at [883, 283] on span "9449 Third Street Mumbai Maharashtra 44809 India" at bounding box center [883, 281] width 250 height 12
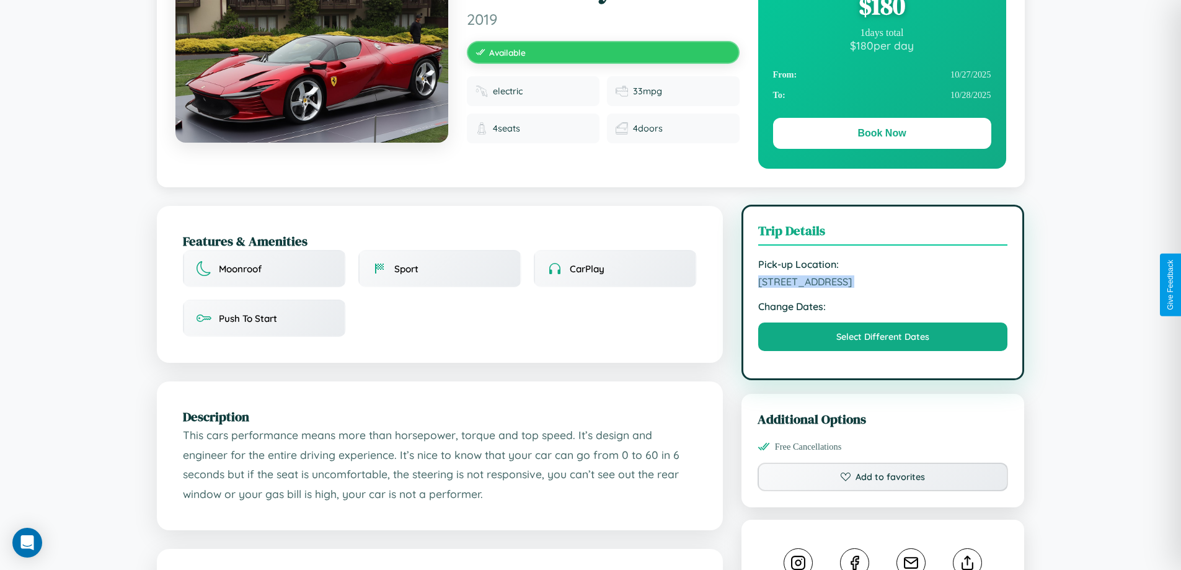
click at [883, 283] on span "9449 Third Street Mumbai Maharashtra 44809 India" at bounding box center [883, 281] width 250 height 12
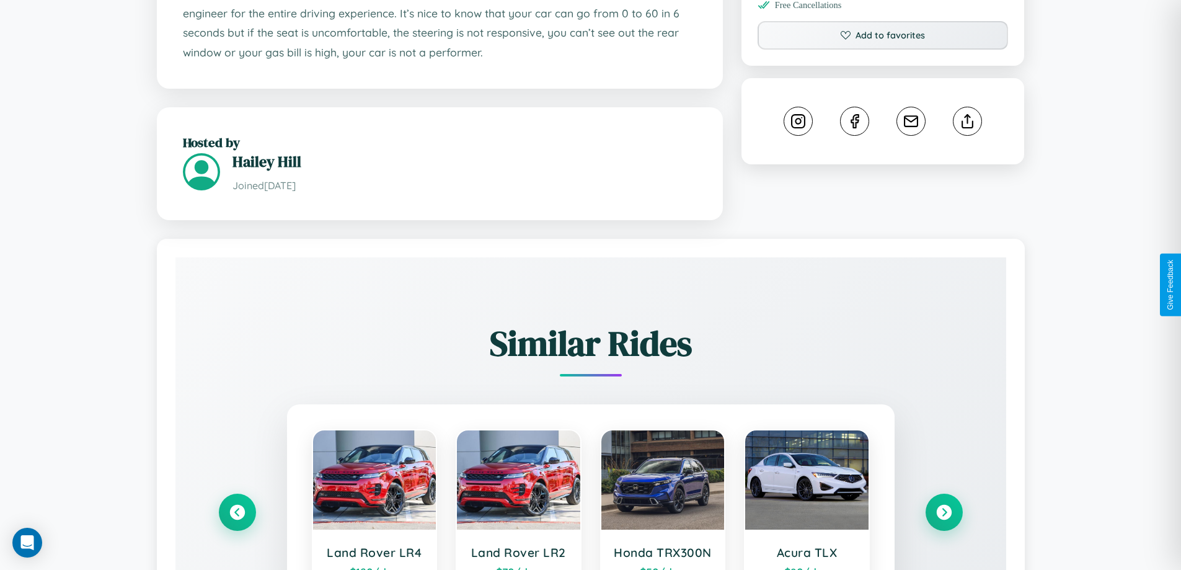
scroll to position [731, 0]
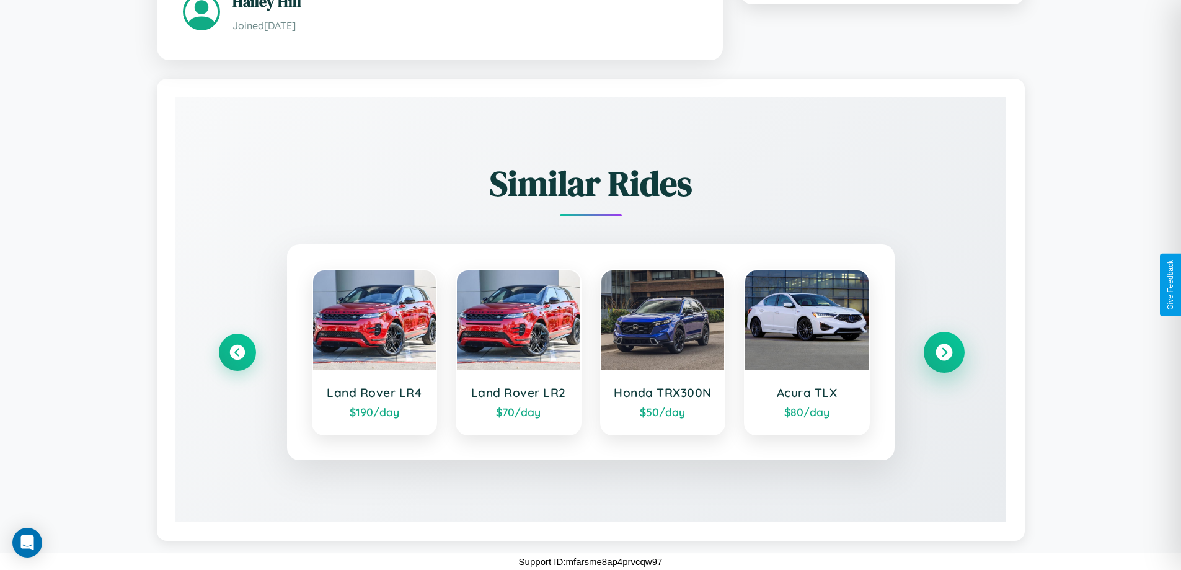
click at [944, 352] on icon at bounding box center [944, 352] width 17 height 17
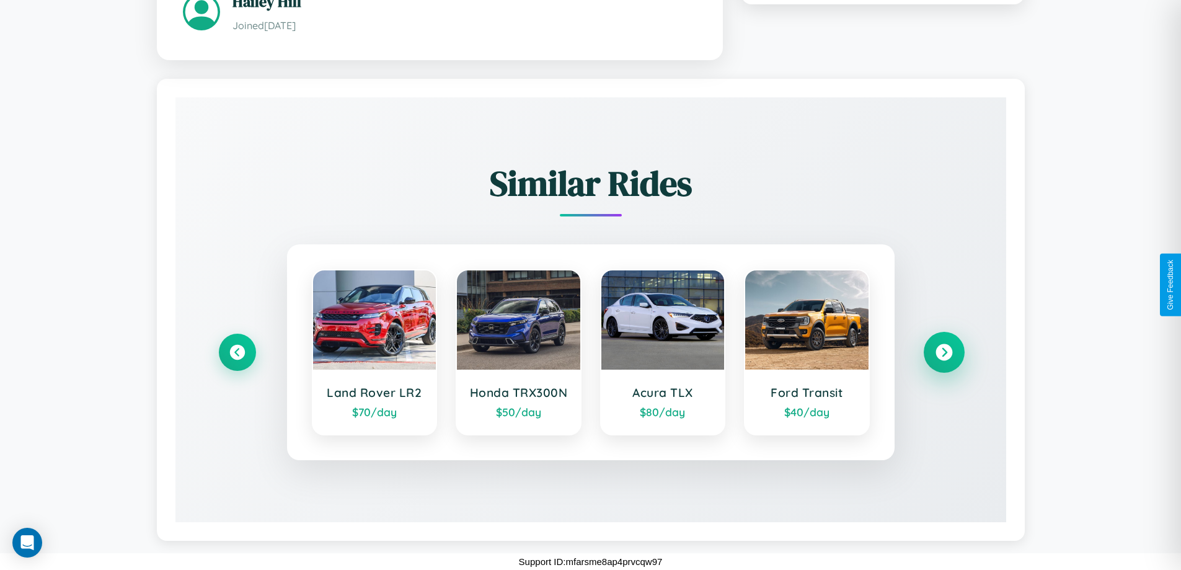
click at [944, 352] on icon at bounding box center [944, 352] width 17 height 17
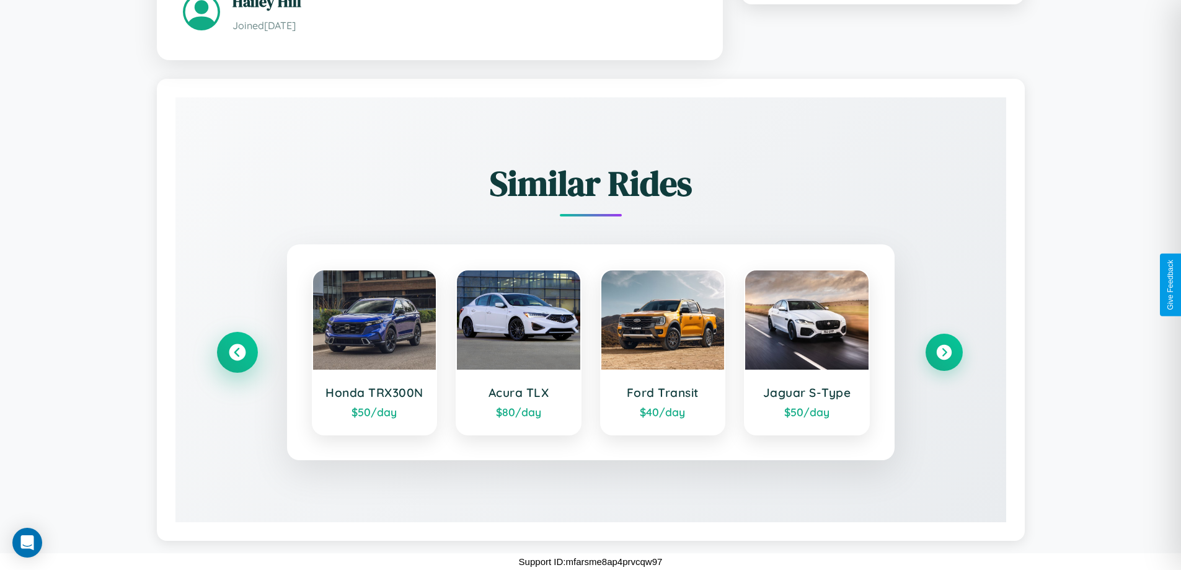
click at [237, 352] on icon at bounding box center [237, 352] width 17 height 17
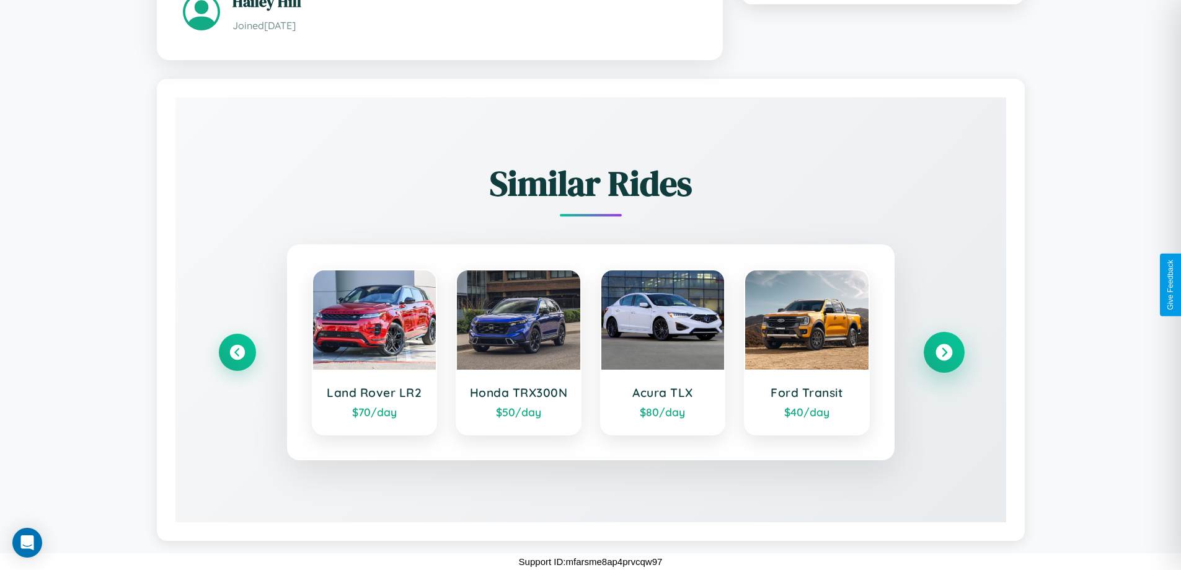
click at [944, 352] on icon at bounding box center [944, 352] width 17 height 17
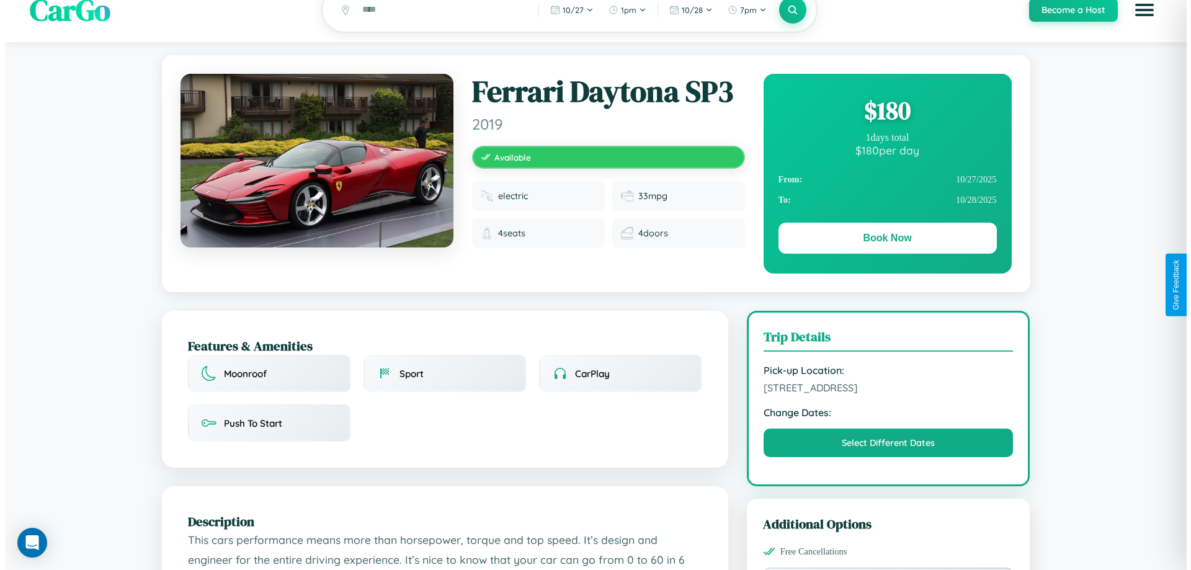
scroll to position [0, 0]
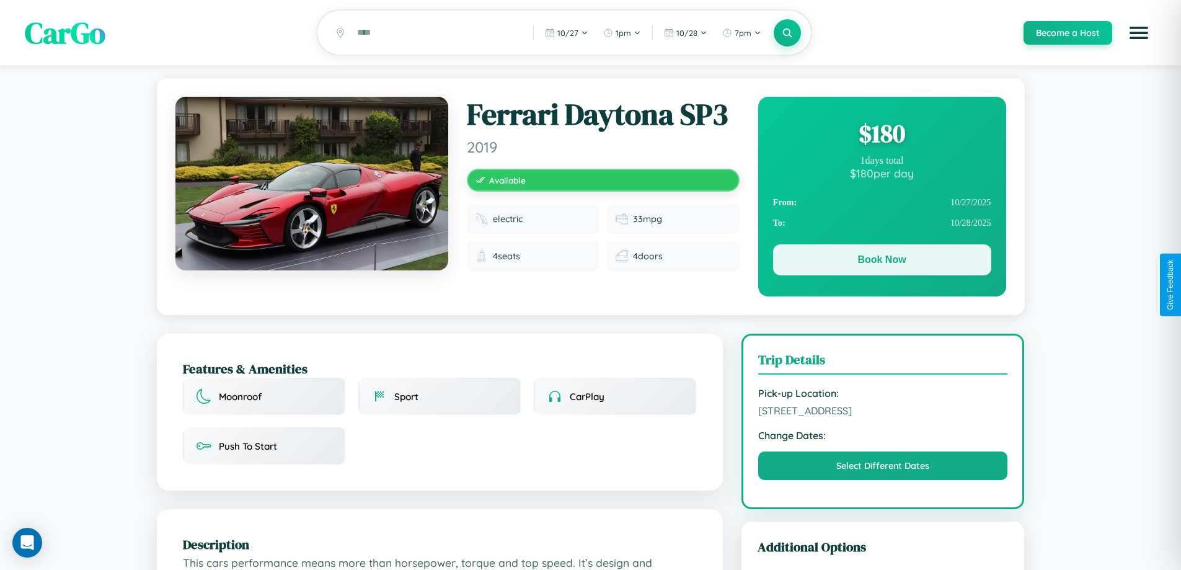
click at [882, 262] on button "Book Now" at bounding box center [882, 259] width 218 height 31
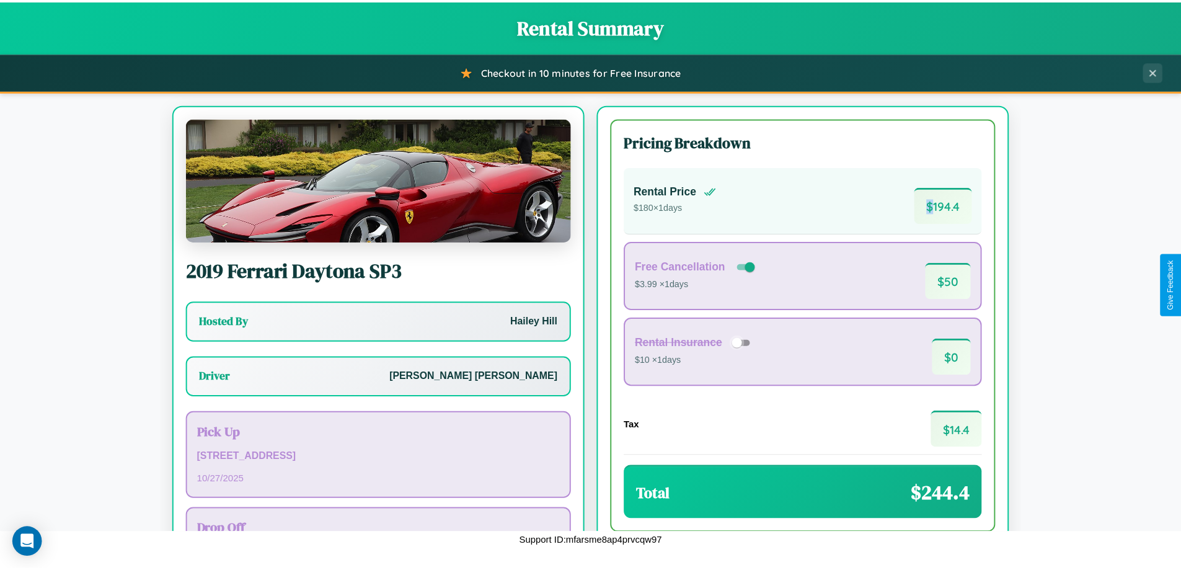
scroll to position [89, 0]
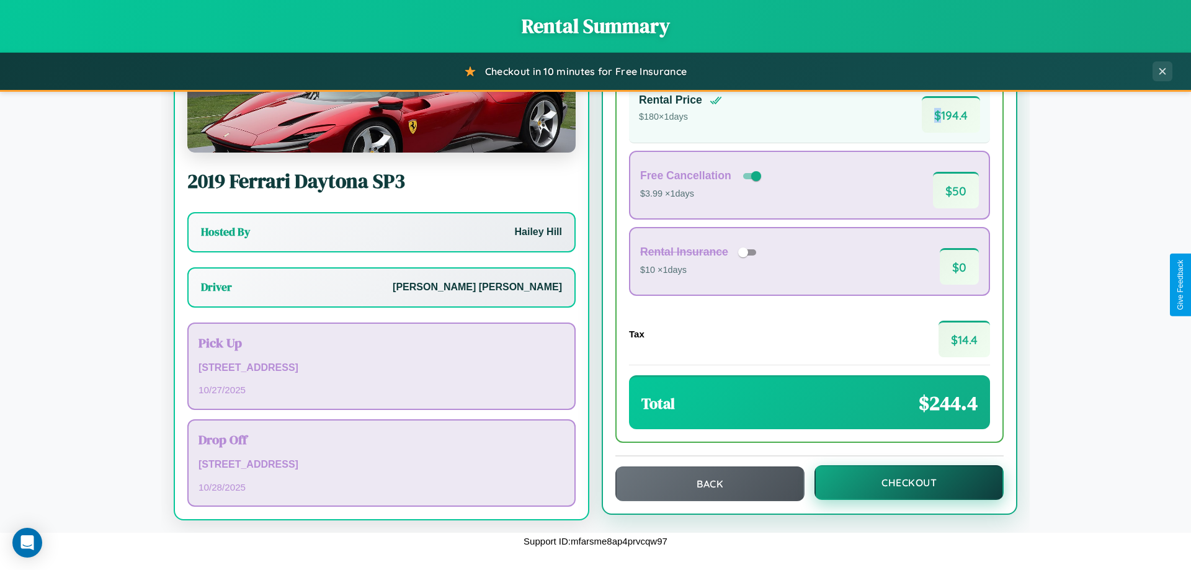
click at [900, 482] on button "Checkout" at bounding box center [908, 482] width 189 height 35
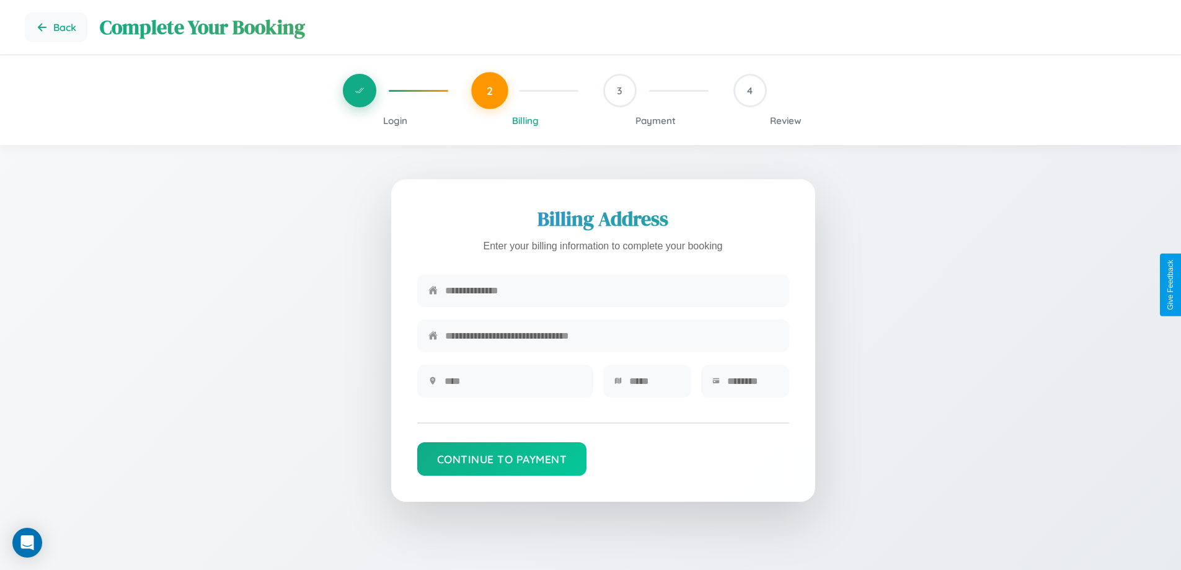
click at [611, 291] on input "text" at bounding box center [611, 290] width 333 height 30
type input "**********"
click at [513, 385] on input "text" at bounding box center [514, 381] width 138 height 30
type input "********"
click at [654, 385] on input "text" at bounding box center [654, 381] width 51 height 30
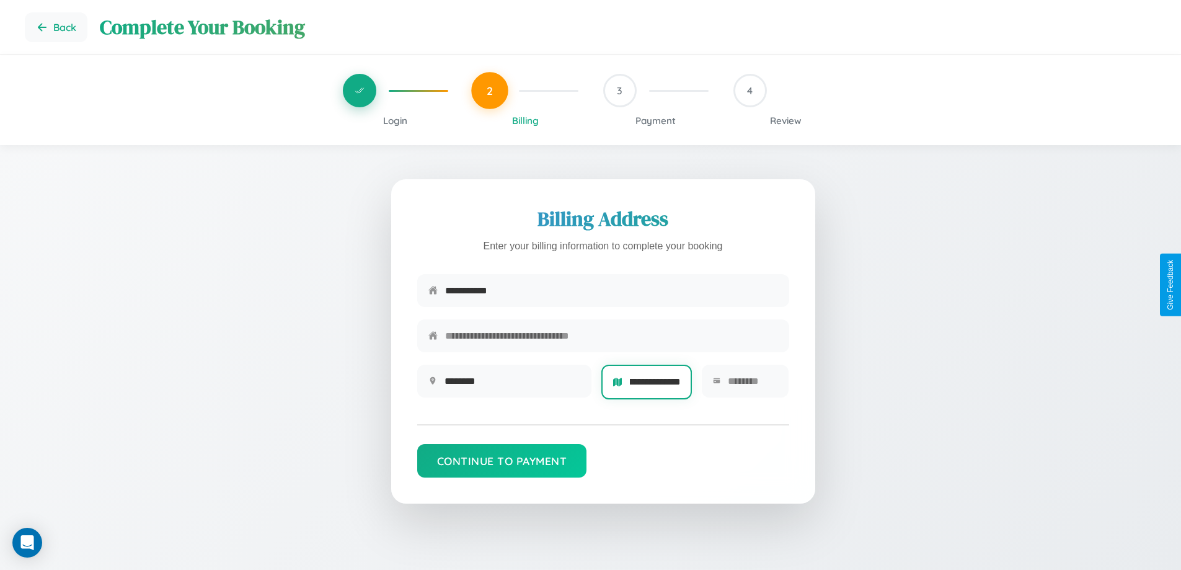
scroll to position [0, 17]
type input "**********"
click at [752, 385] on input "text" at bounding box center [753, 381] width 50 height 30
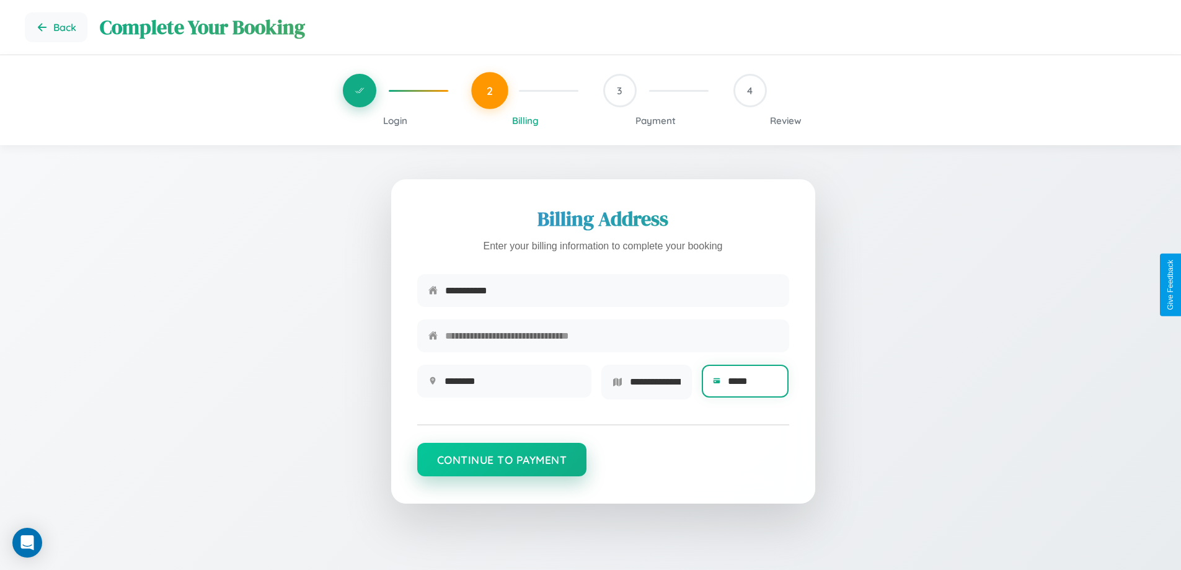
type input "*****"
click at [502, 464] on button "Continue to Payment" at bounding box center [502, 459] width 170 height 33
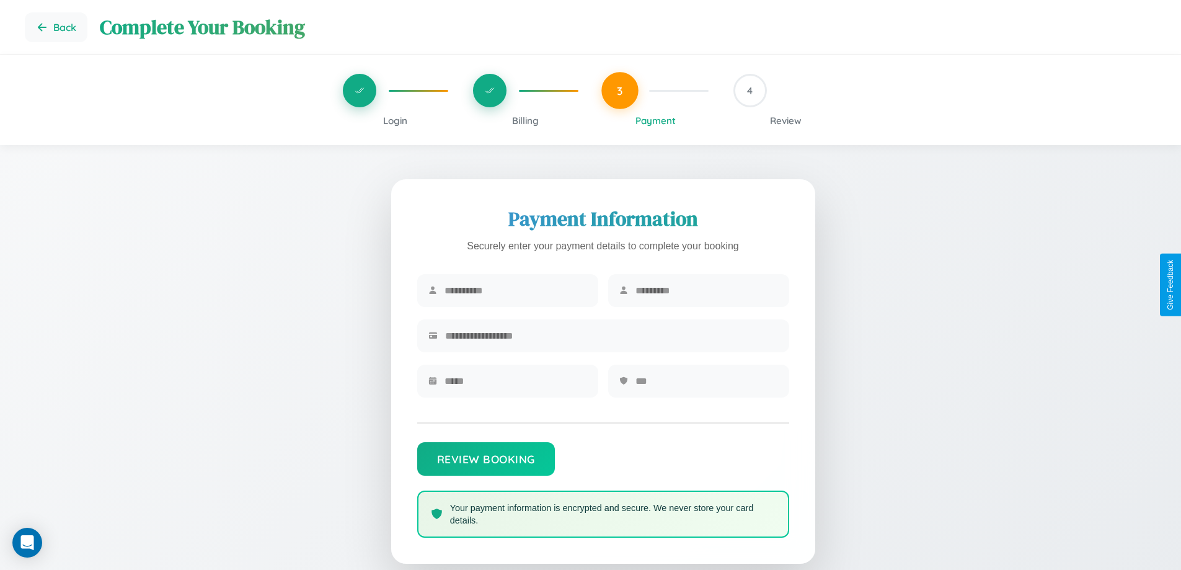
click at [515, 291] on input "text" at bounding box center [516, 290] width 143 height 30
type input "******"
click at [706, 291] on input "text" at bounding box center [707, 290] width 143 height 30
type input "******"
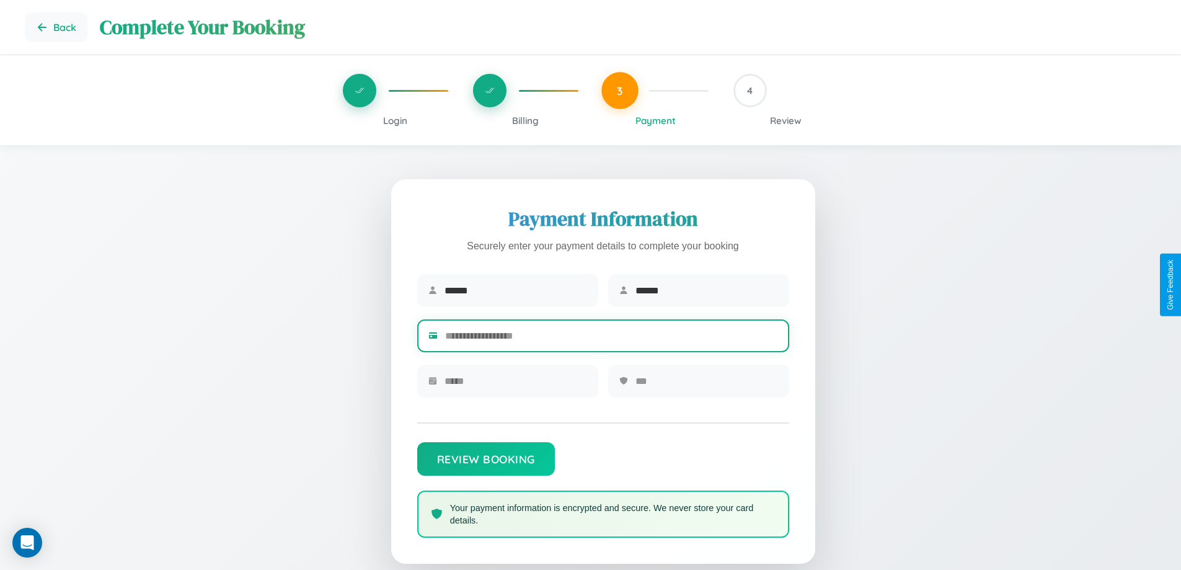
click at [611, 338] on input "text" at bounding box center [611, 336] width 333 height 30
type input "**********"
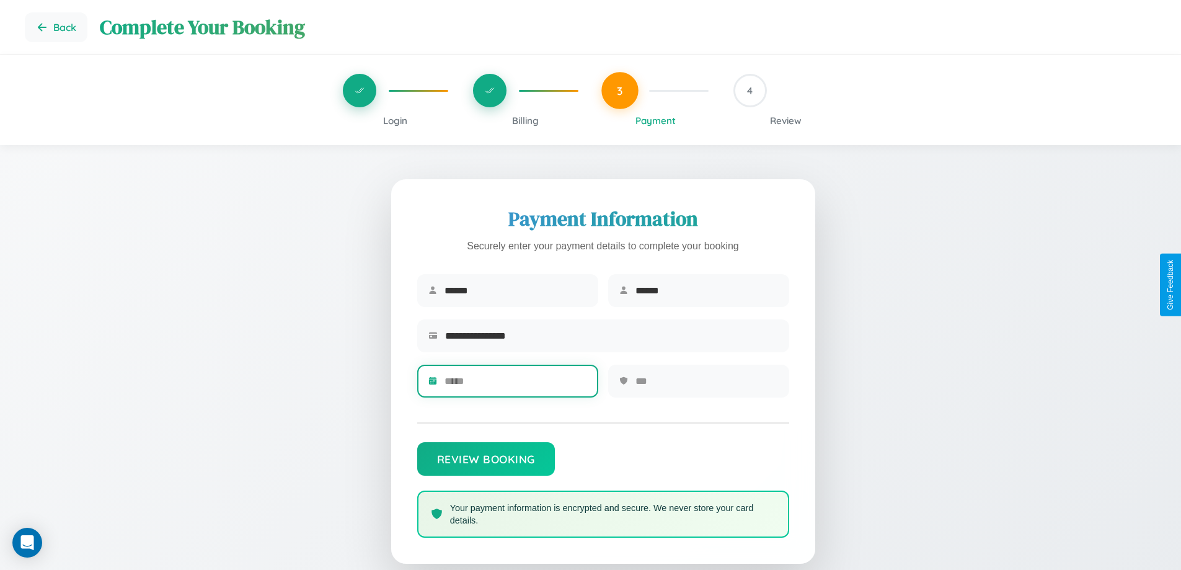
click at [515, 385] on input "text" at bounding box center [516, 381] width 143 height 30
type input "*****"
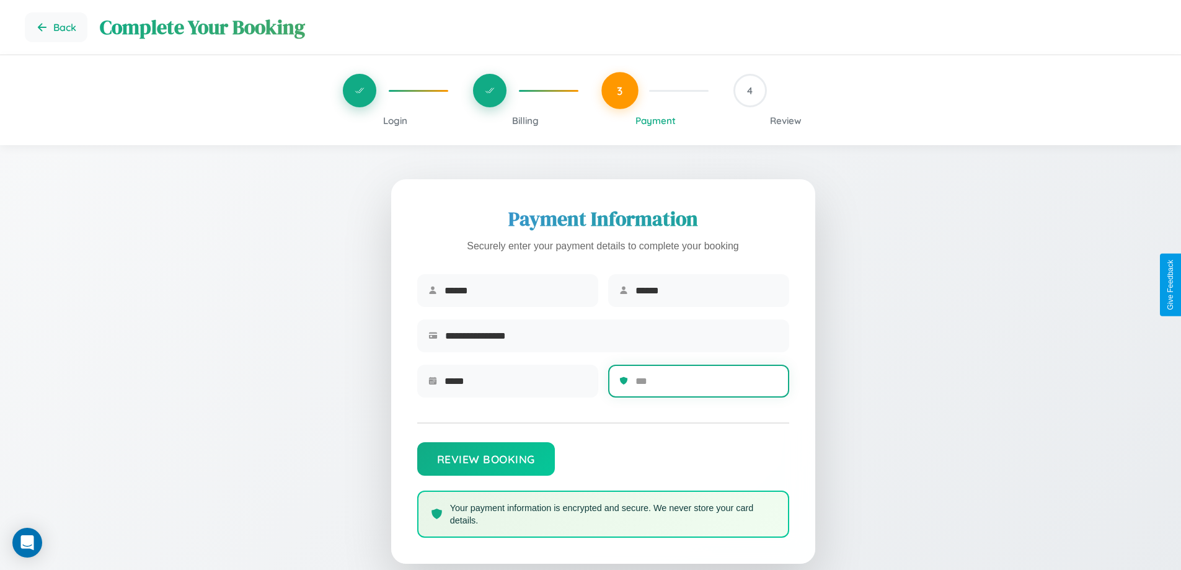
click at [706, 385] on input "text" at bounding box center [707, 381] width 143 height 30
type input "***"
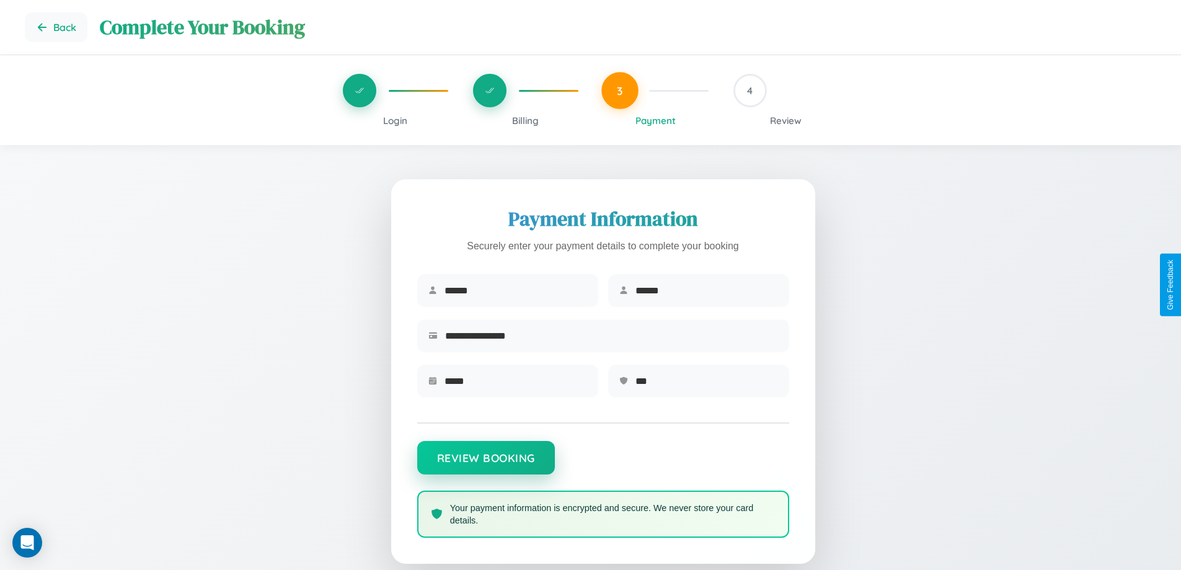
click at [486, 464] on button "Review Booking" at bounding box center [486, 457] width 138 height 33
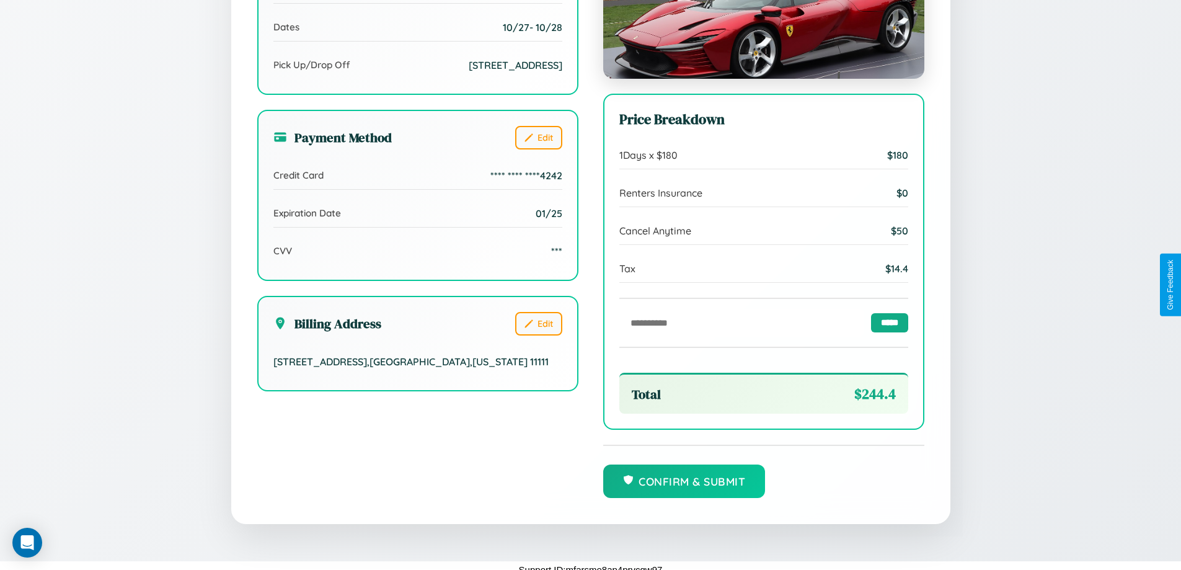
scroll to position [380, 0]
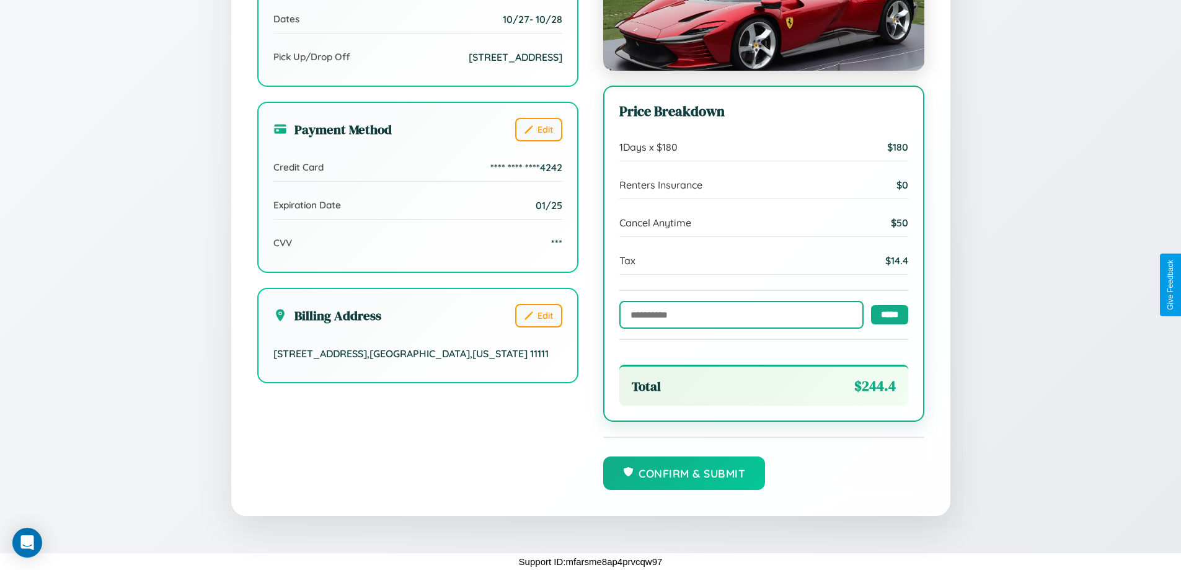
click at [738, 314] on input "text" at bounding box center [741, 315] width 244 height 28
type input "******"
click at [886, 314] on input "*****" at bounding box center [889, 313] width 37 height 19
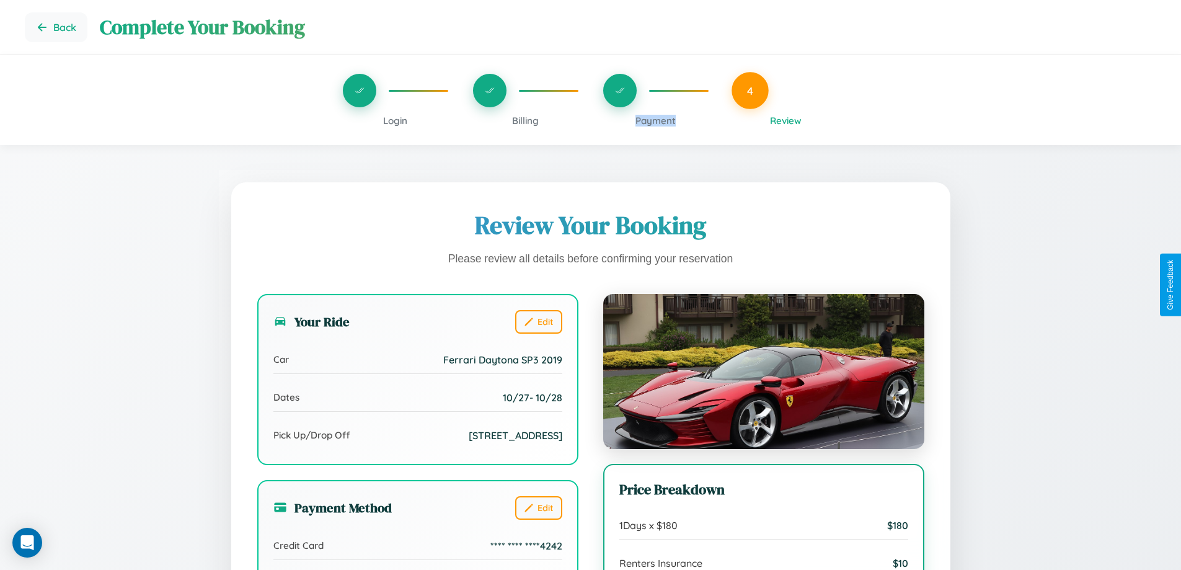
click at [655, 120] on span "Payment" at bounding box center [656, 121] width 40 height 12
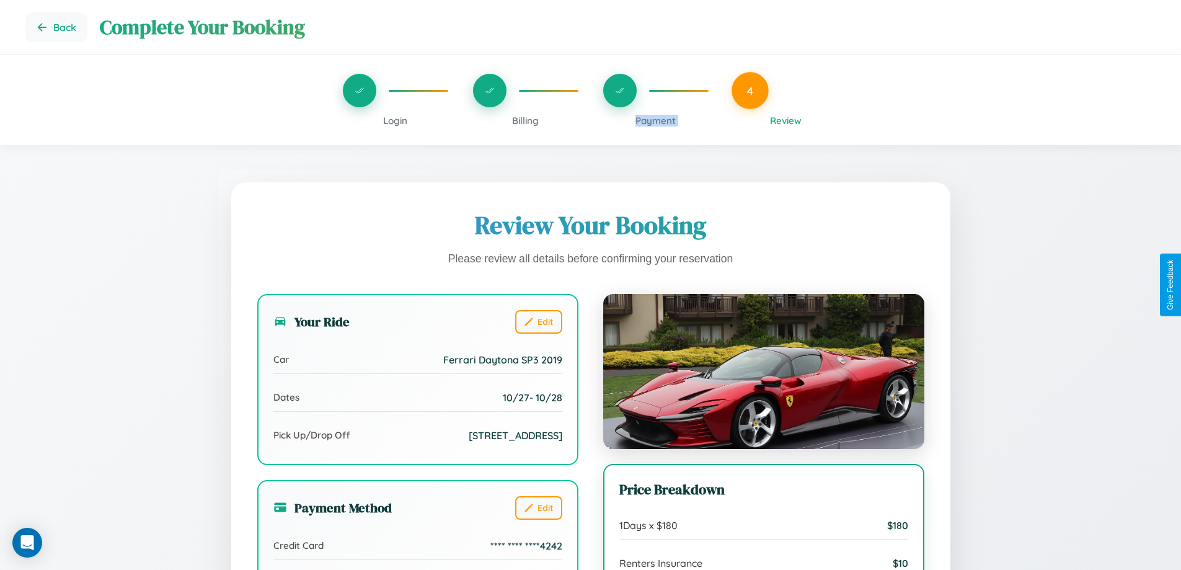
click at [655, 120] on span "Payment" at bounding box center [656, 121] width 40 height 12
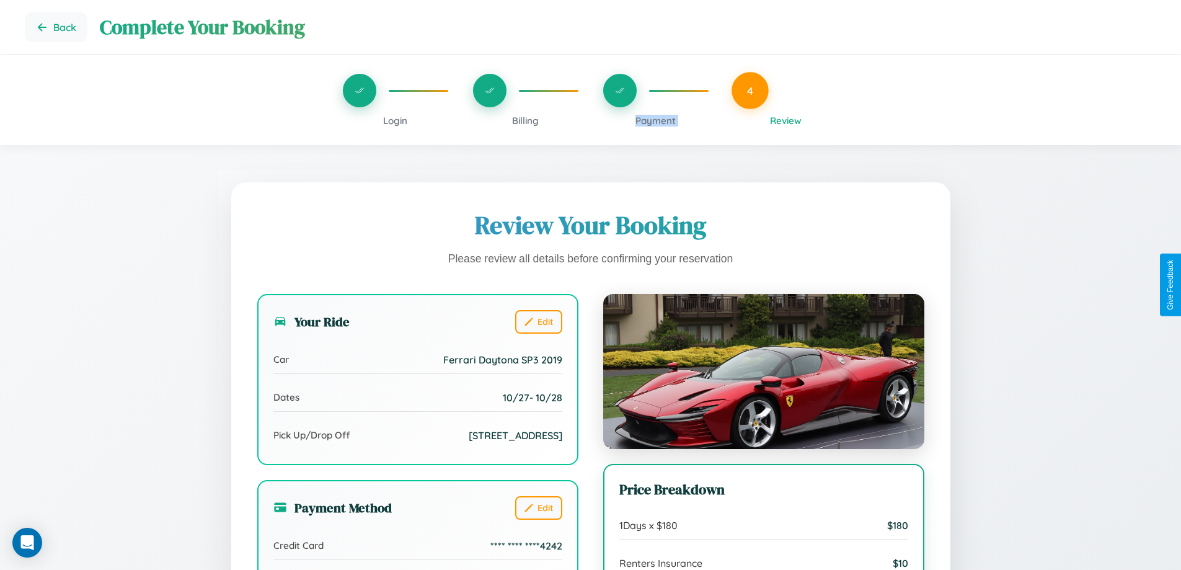
click at [655, 120] on span "Payment" at bounding box center [656, 121] width 40 height 12
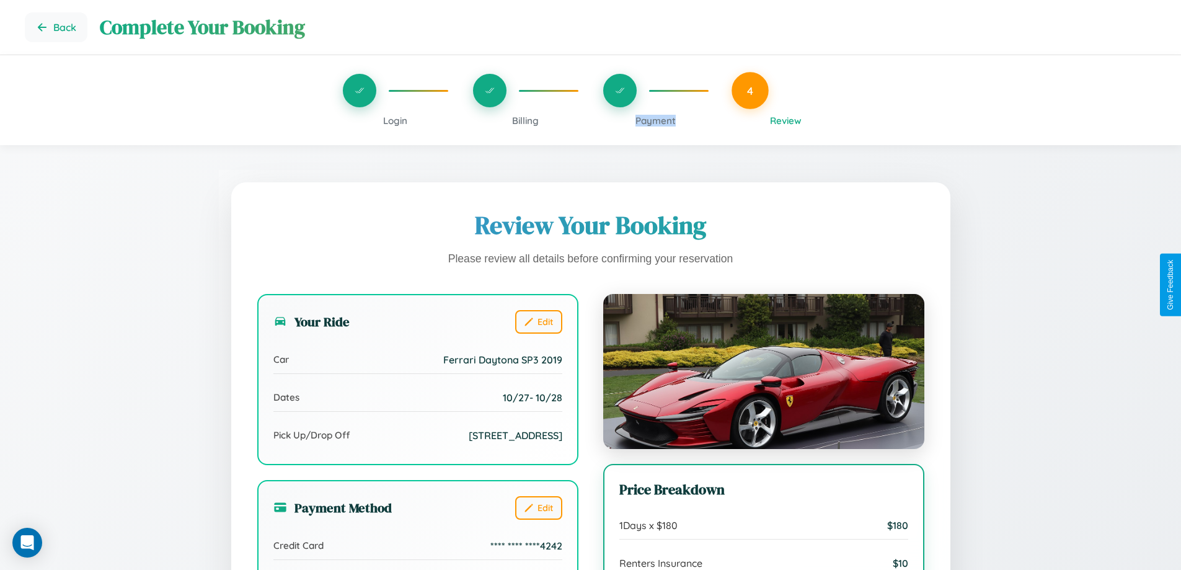
click at [655, 120] on span "Payment" at bounding box center [656, 121] width 40 height 12
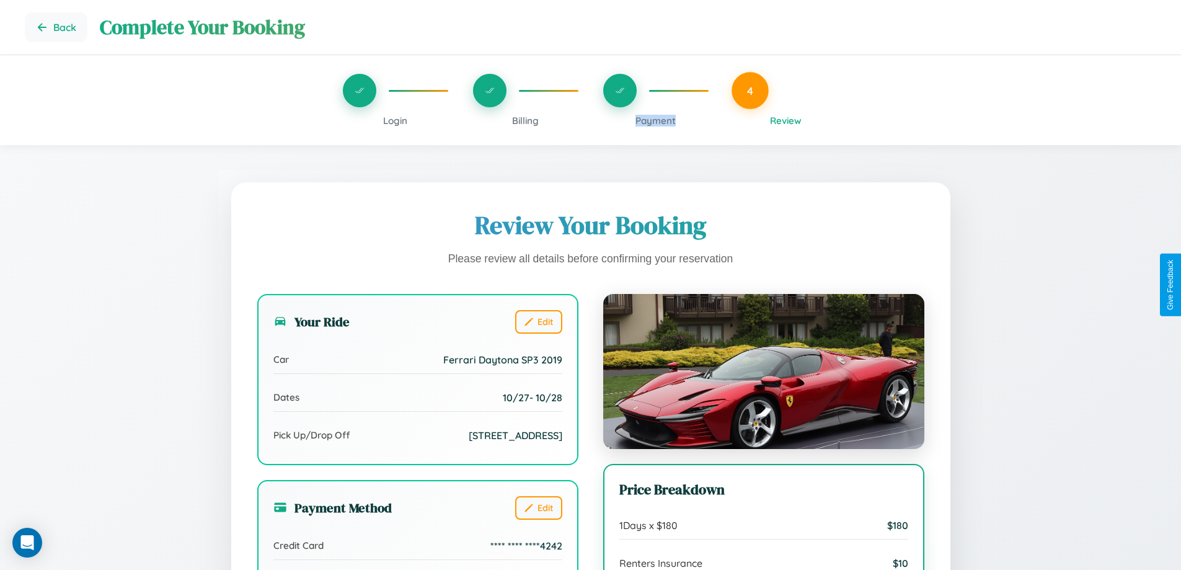
click at [655, 120] on span "Payment" at bounding box center [656, 121] width 40 height 12
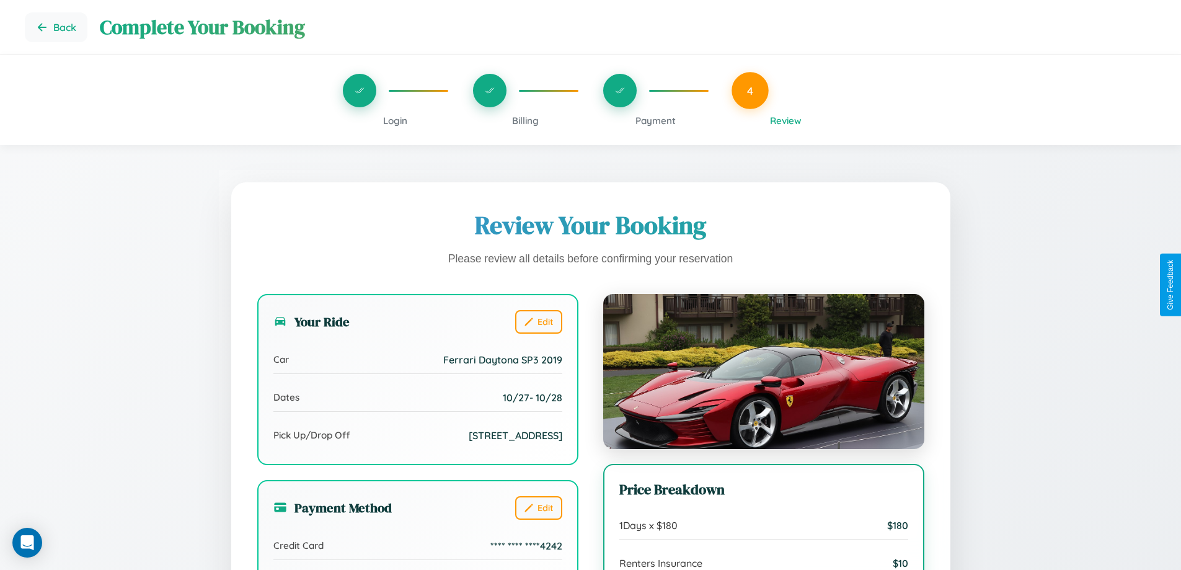
scroll to position [148, 0]
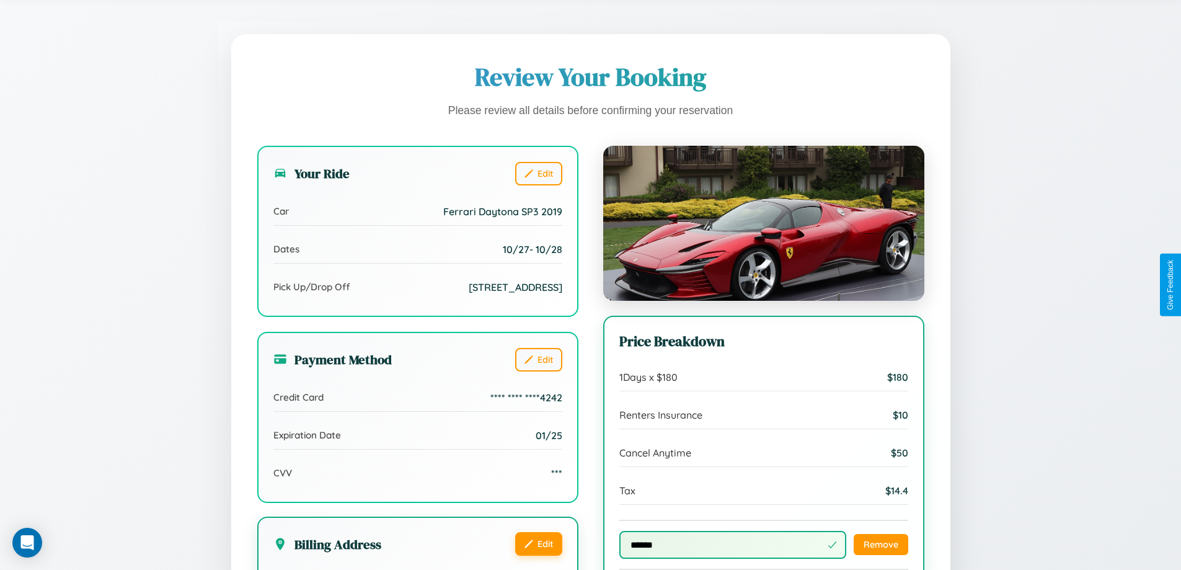
click at [538, 556] on button "Edit" at bounding box center [538, 544] width 47 height 24
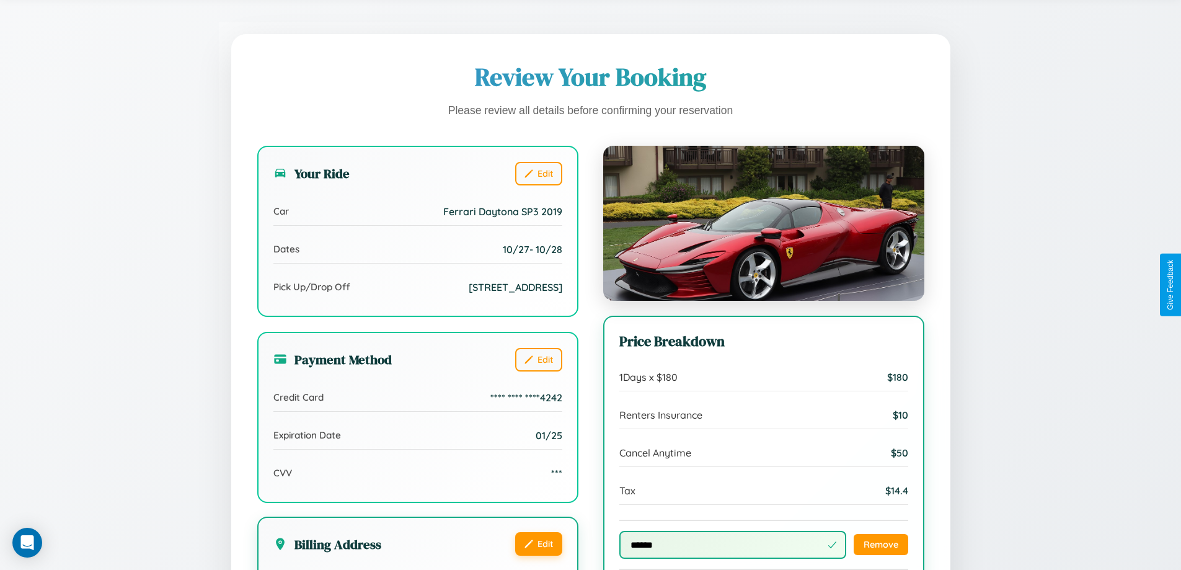
click at [538, 556] on button "Edit" at bounding box center [538, 544] width 47 height 24
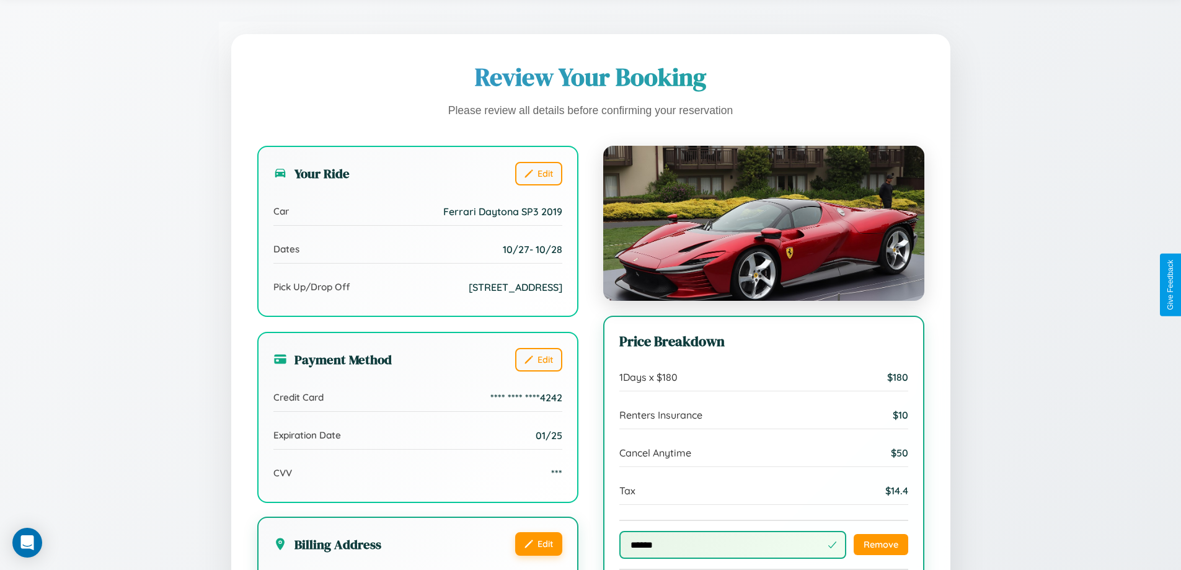
click at [538, 556] on button "Edit" at bounding box center [538, 544] width 47 height 24
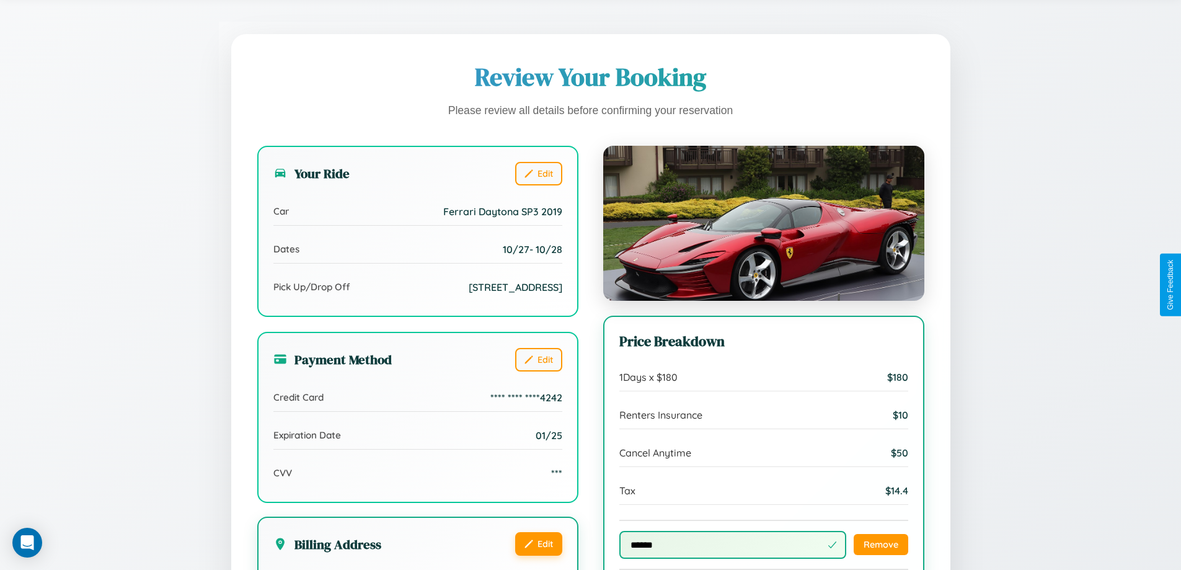
click at [538, 556] on button "Edit" at bounding box center [538, 544] width 47 height 24
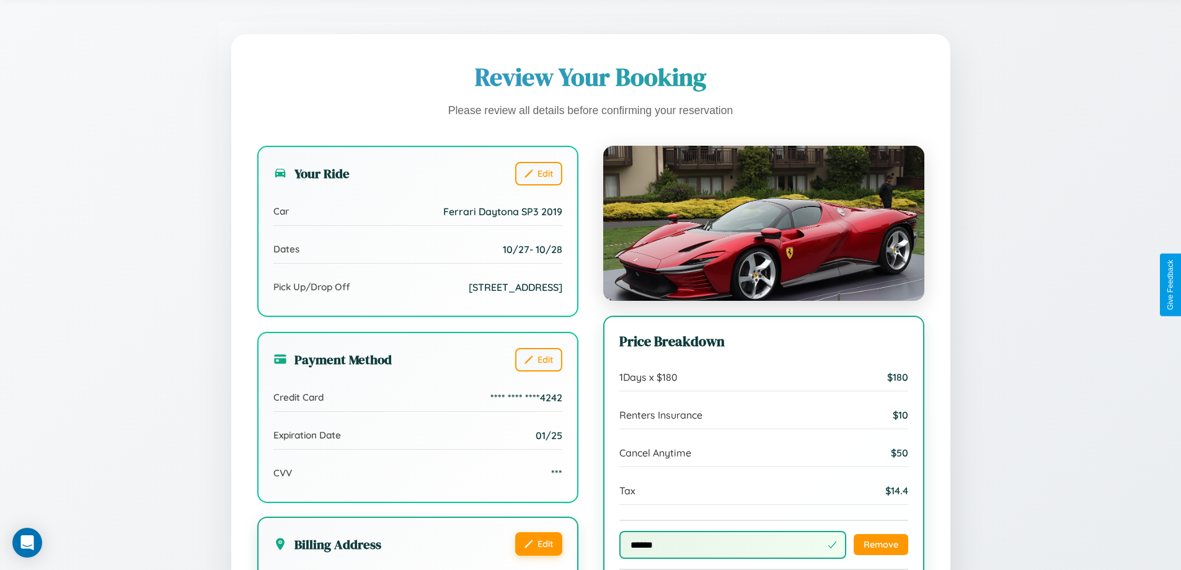
click at [538, 556] on button "Edit" at bounding box center [538, 544] width 47 height 24
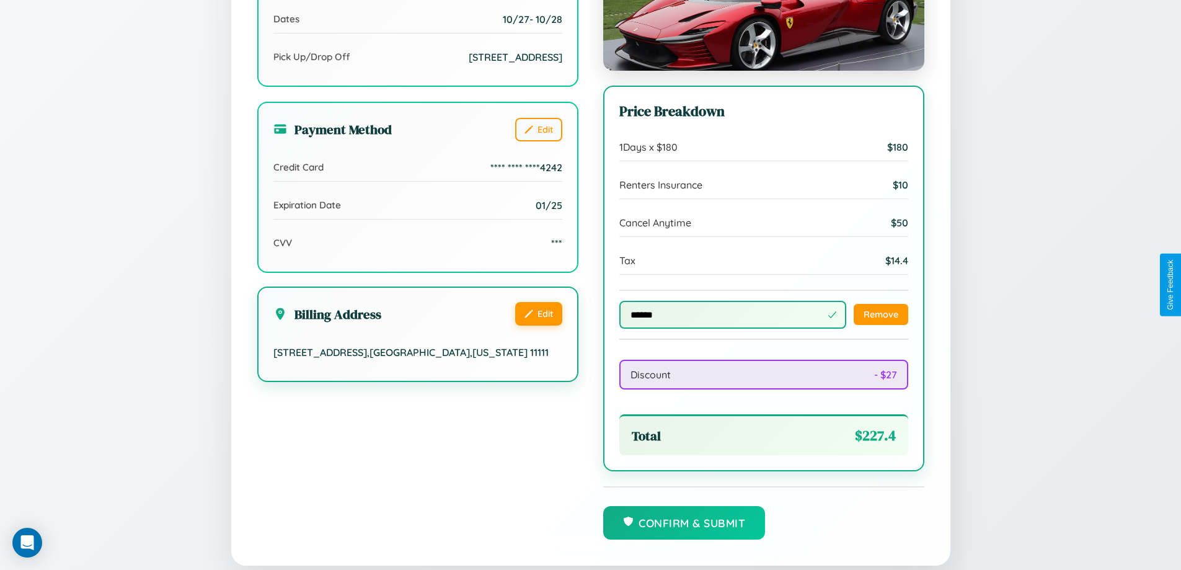
scroll to position [429, 0]
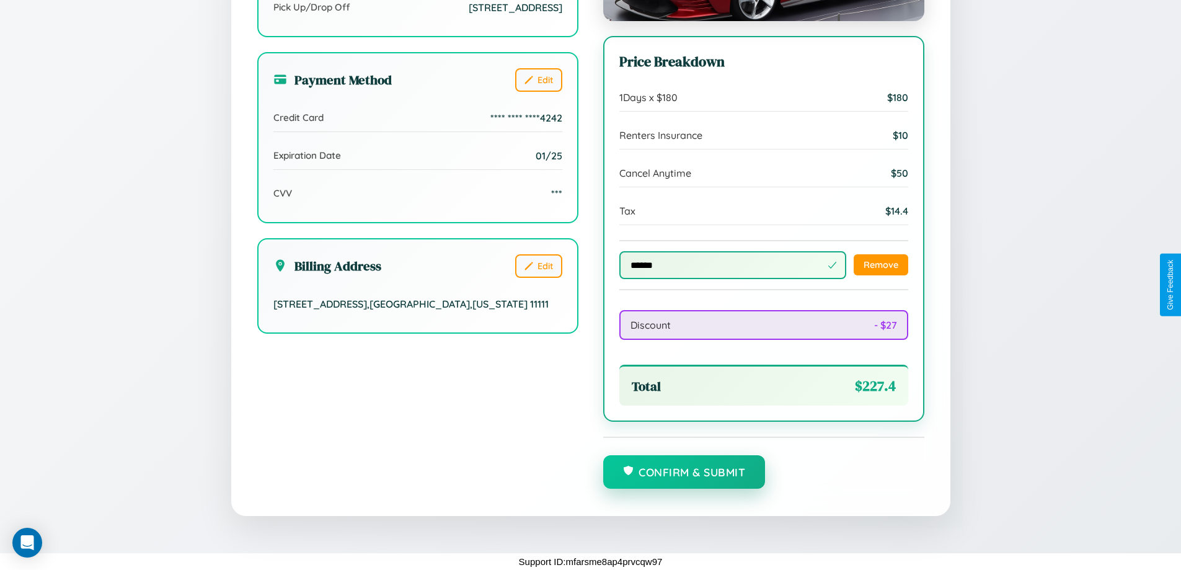
click at [684, 473] on button "Confirm & Submit" at bounding box center [684, 471] width 162 height 33
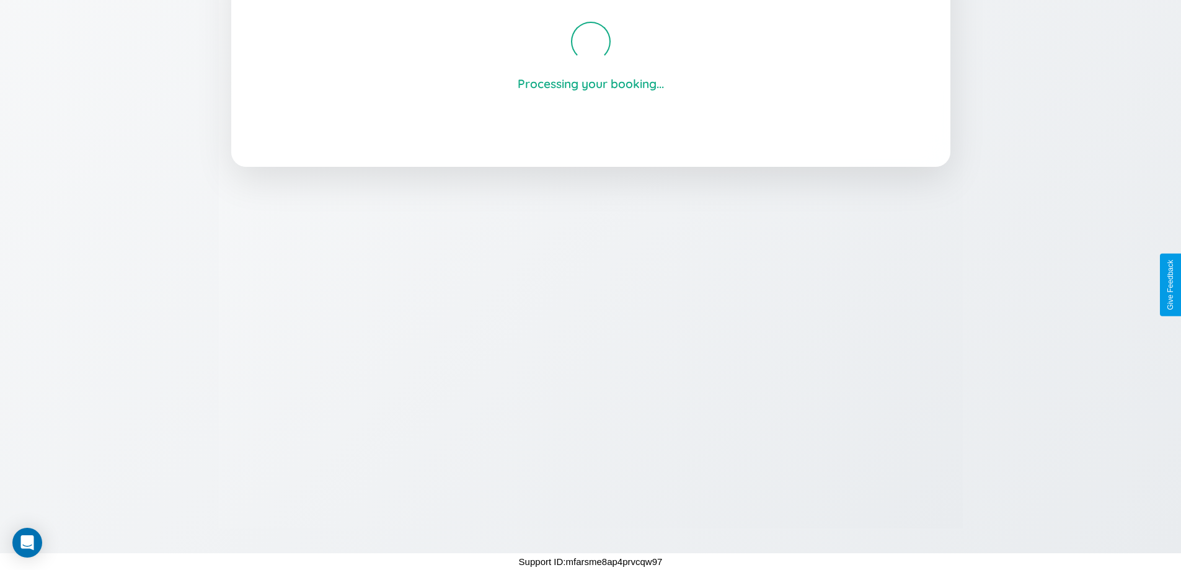
scroll to position [236, 0]
